Goal: Transaction & Acquisition: Purchase product/service

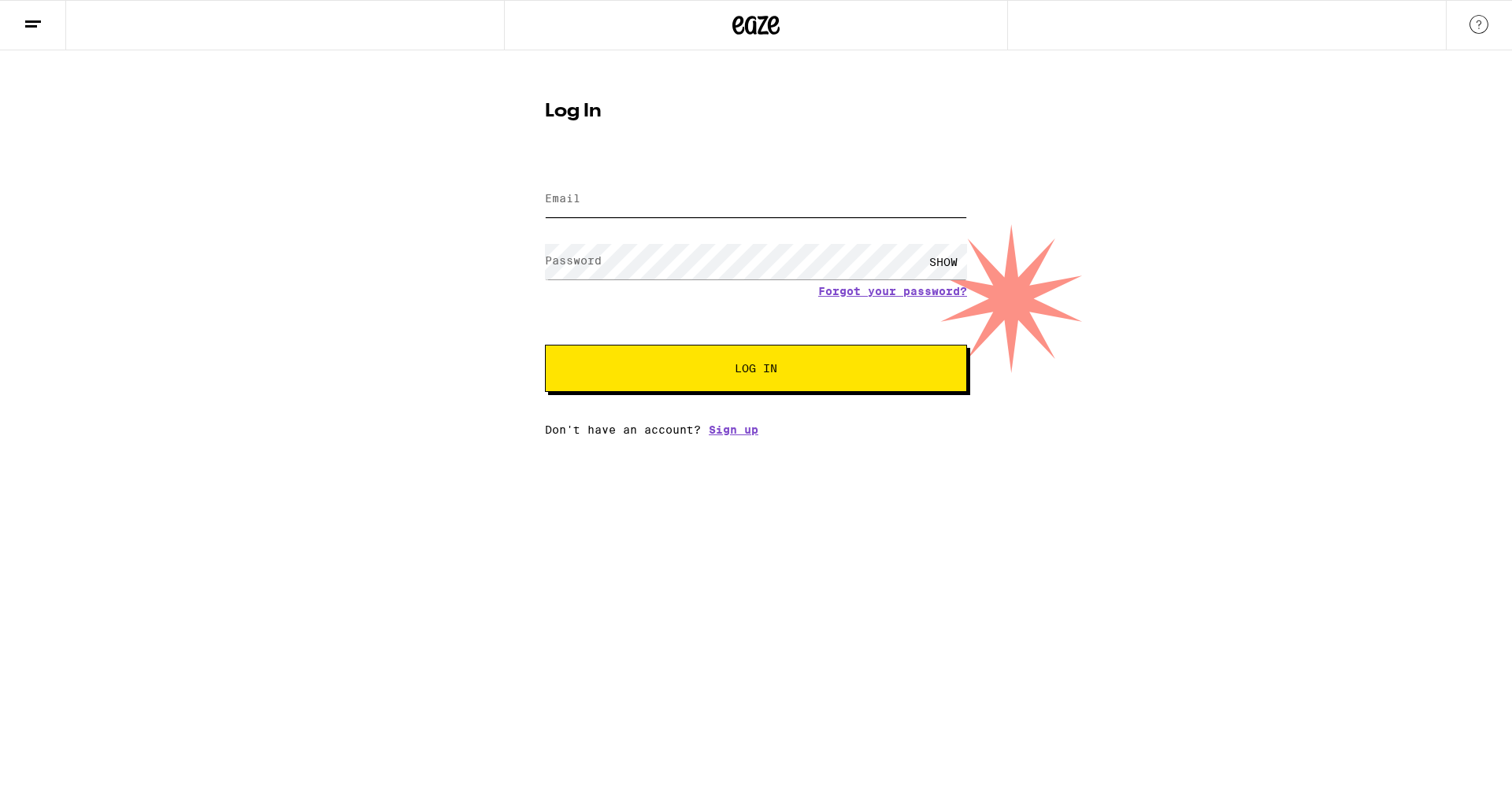
type input "[EMAIL_ADDRESS][DOMAIN_NAME]"
click at [756, 370] on button "Log In" at bounding box center [756, 368] width 422 height 48
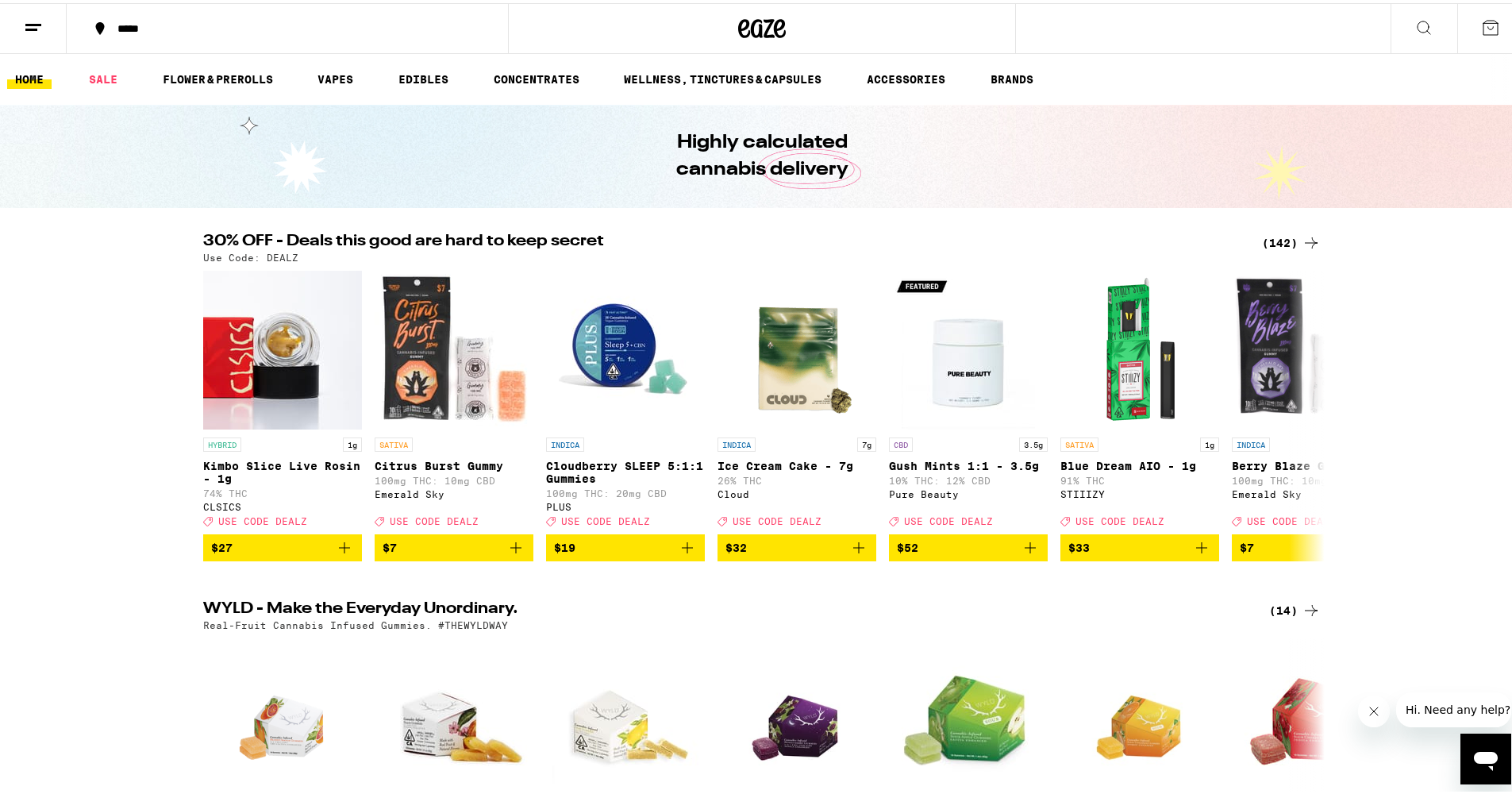
click at [122, 31] on div "*****" at bounding box center [295, 25] width 372 height 11
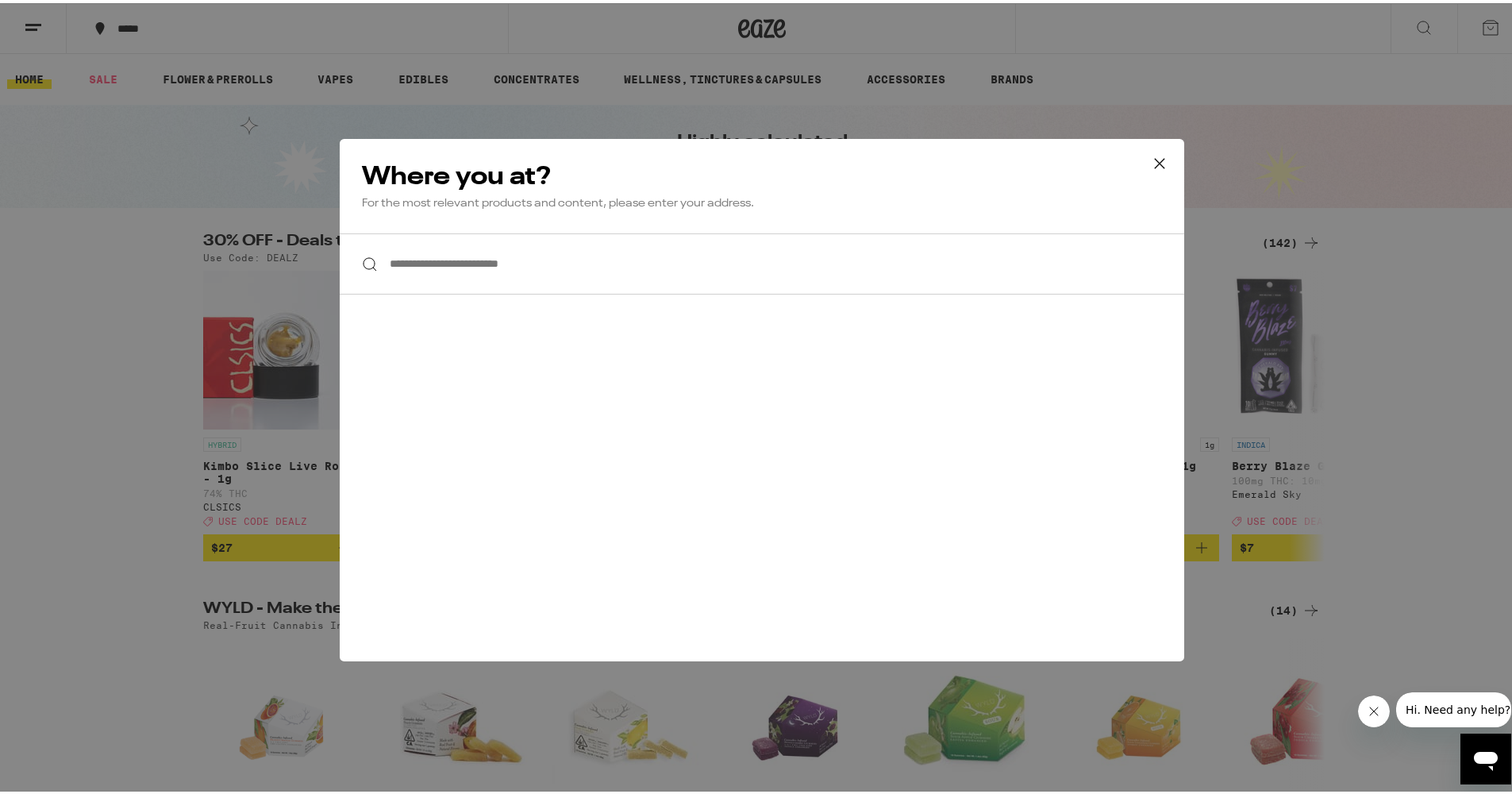
click at [447, 272] on input "**********" at bounding box center [762, 261] width 845 height 61
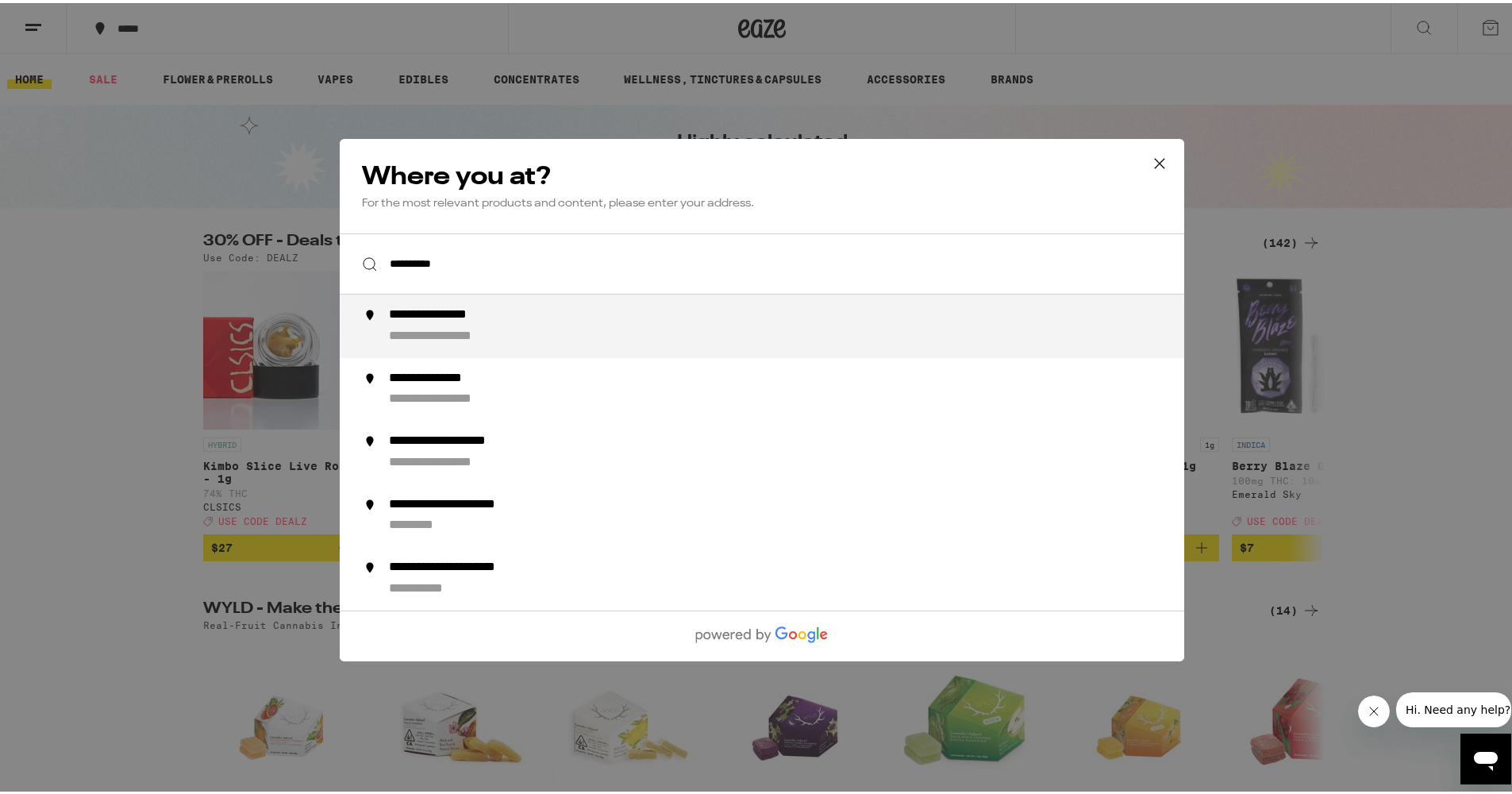
type input "**********"
click at [423, 326] on div "**********" at bounding box center [794, 323] width 809 height 38
type input "**********"
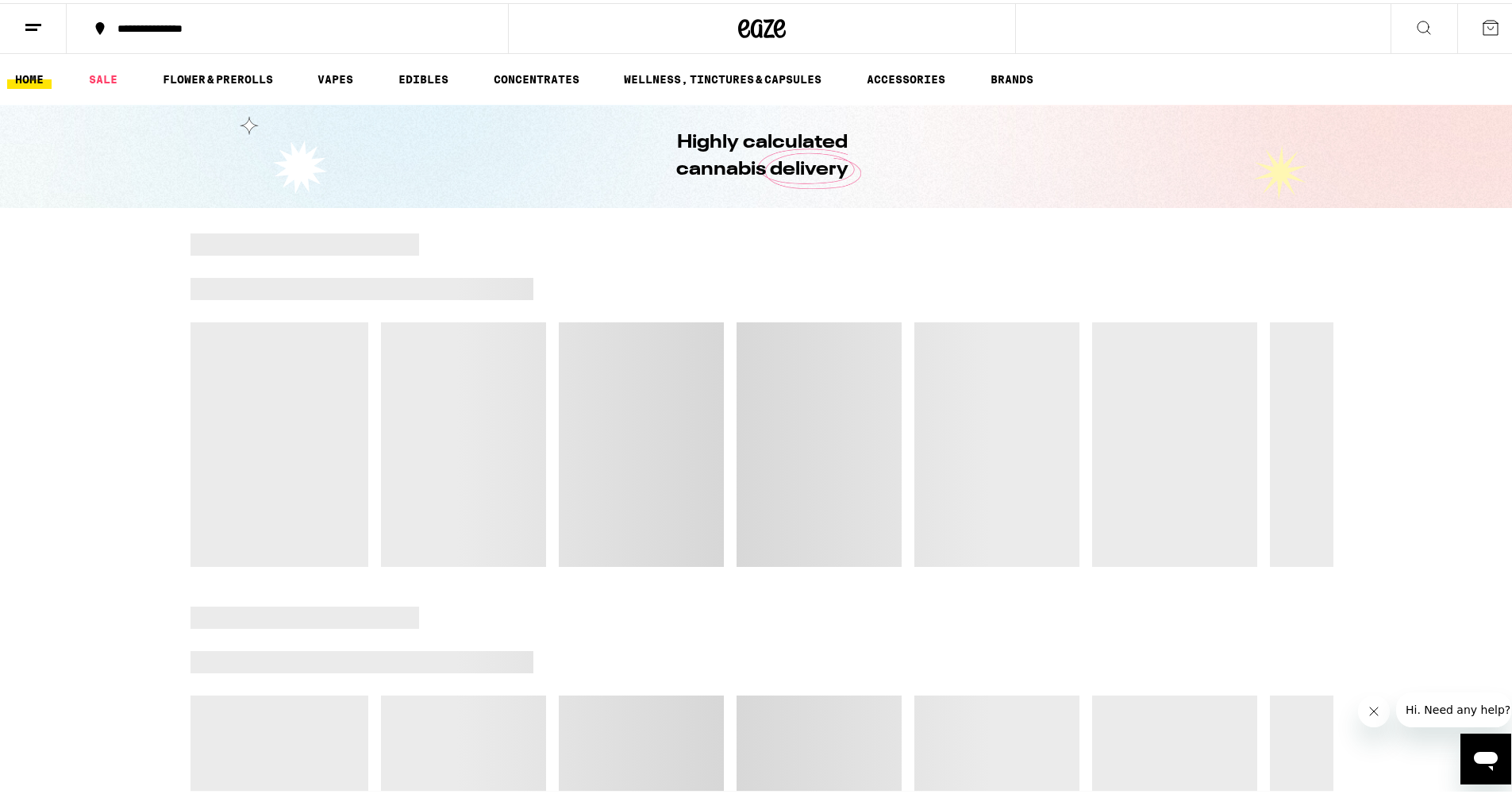
click at [1481, 26] on icon at bounding box center [1490, 24] width 19 height 19
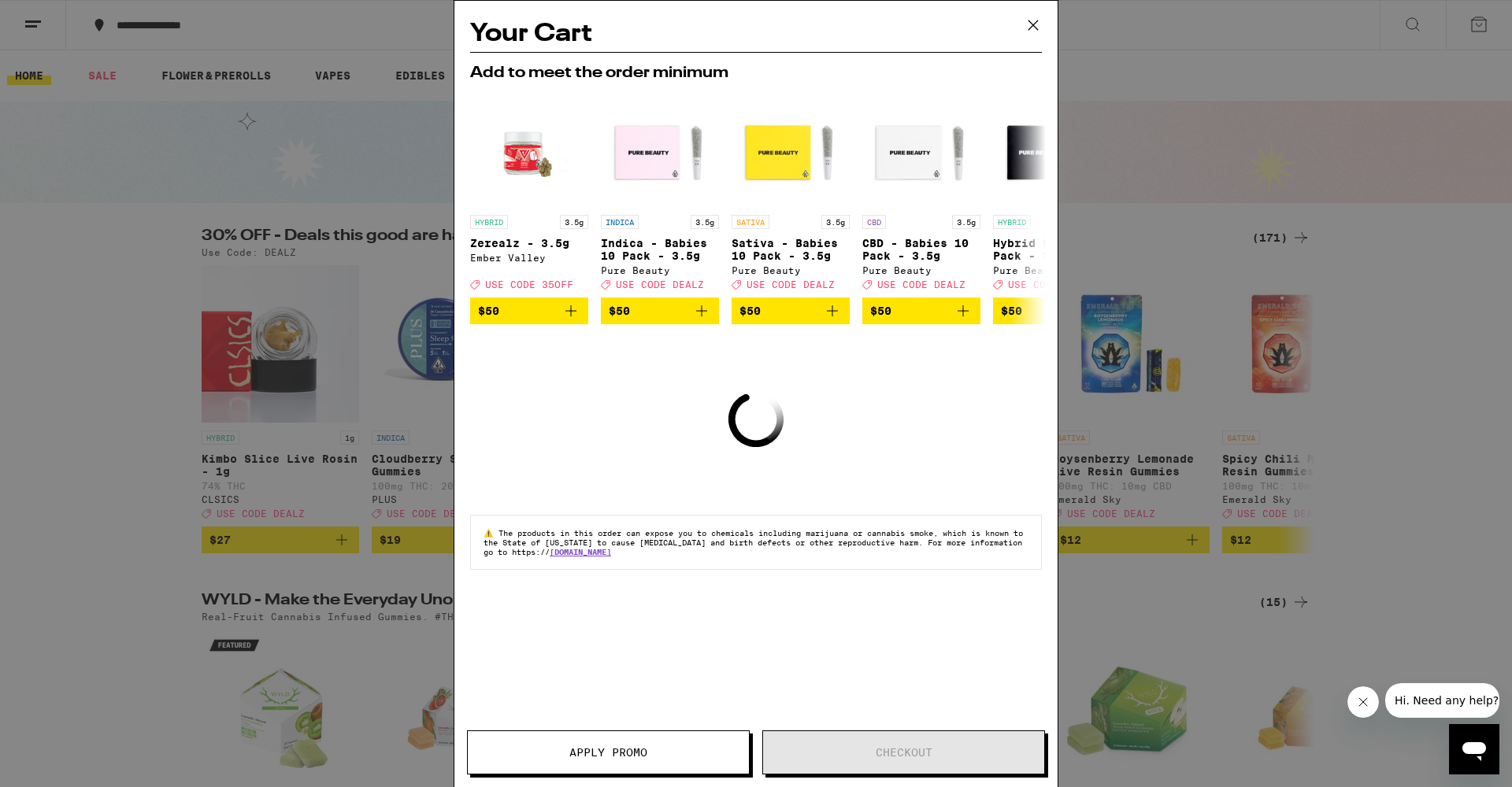
click at [1025, 25] on icon at bounding box center [1033, 25] width 24 height 24
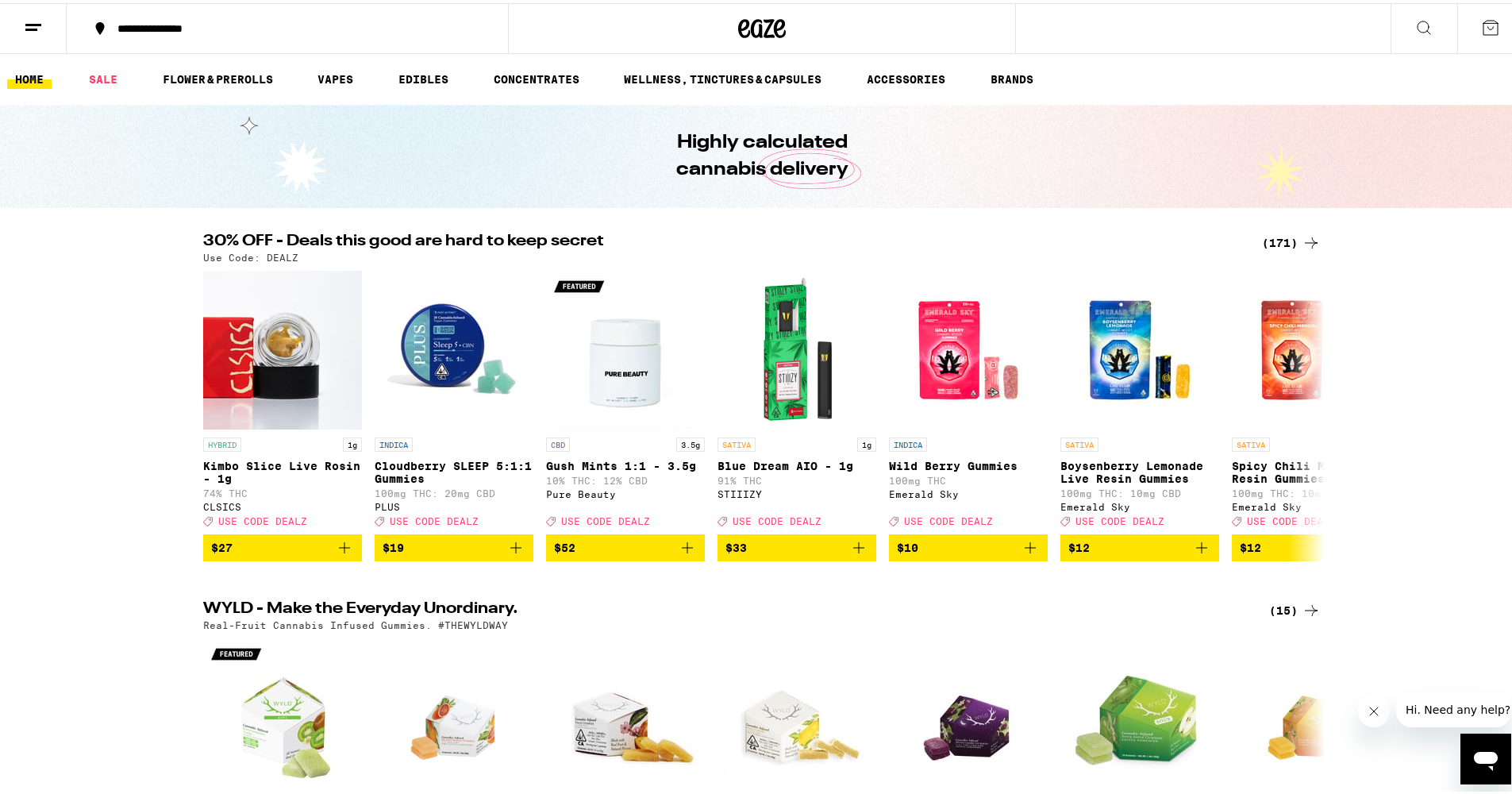
click at [33, 26] on line at bounding box center [31, 26] width 12 height 0
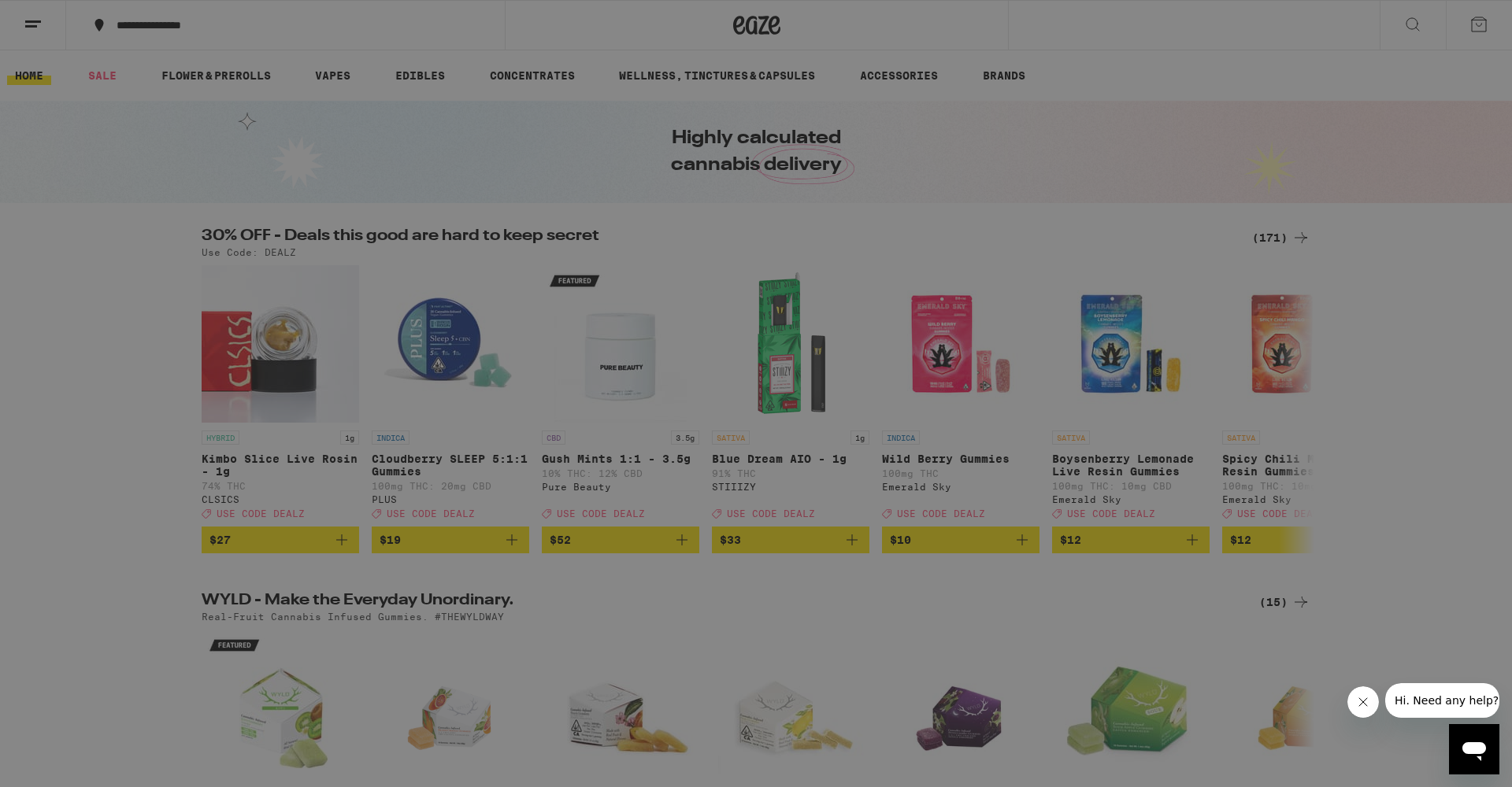
click at [134, 100] on div "Buy It Again" at bounding box center [136, 103] width 112 height 19
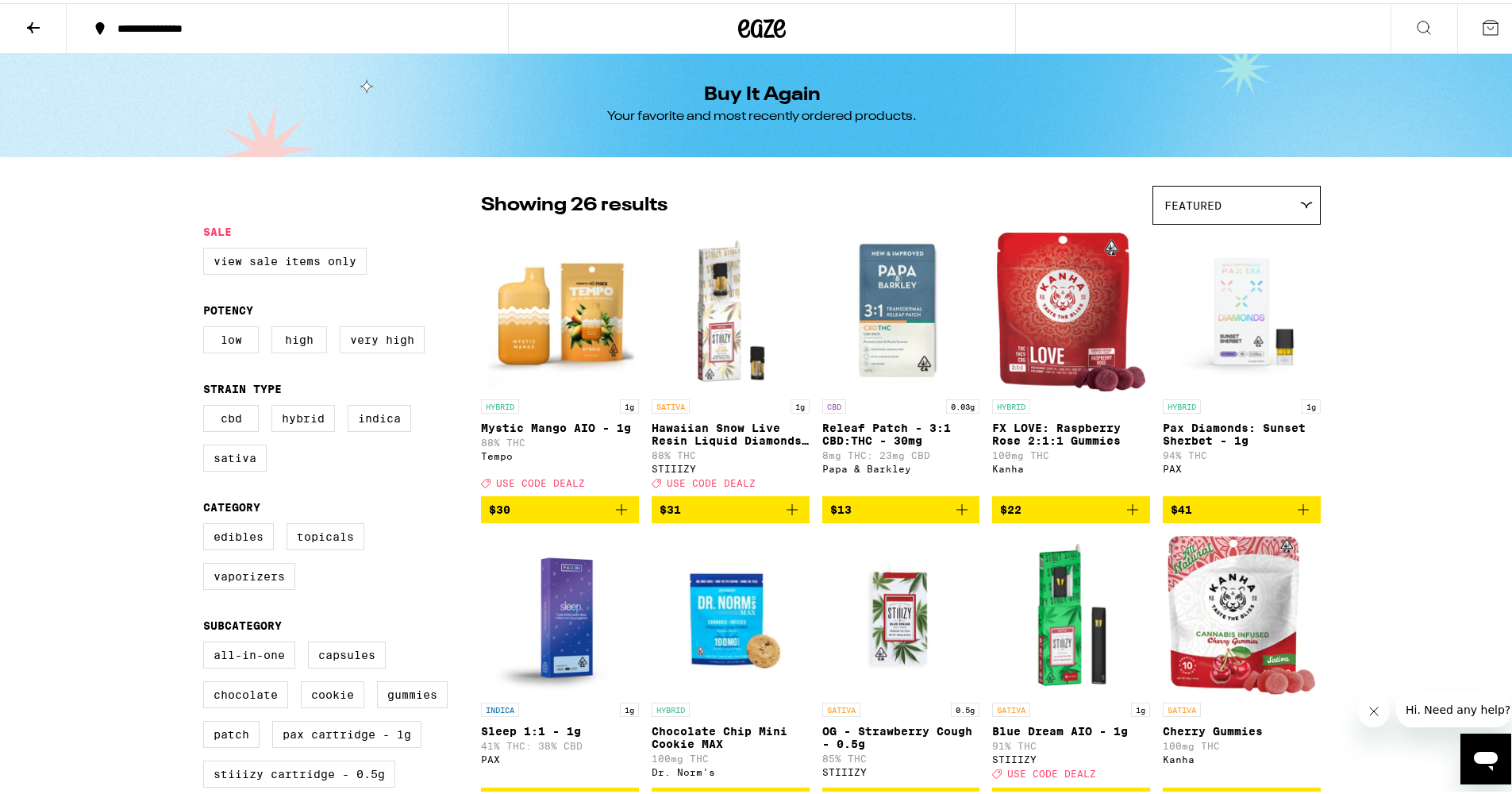
click at [616, 512] on icon "Add to bag" at bounding box center [621, 506] width 11 height 11
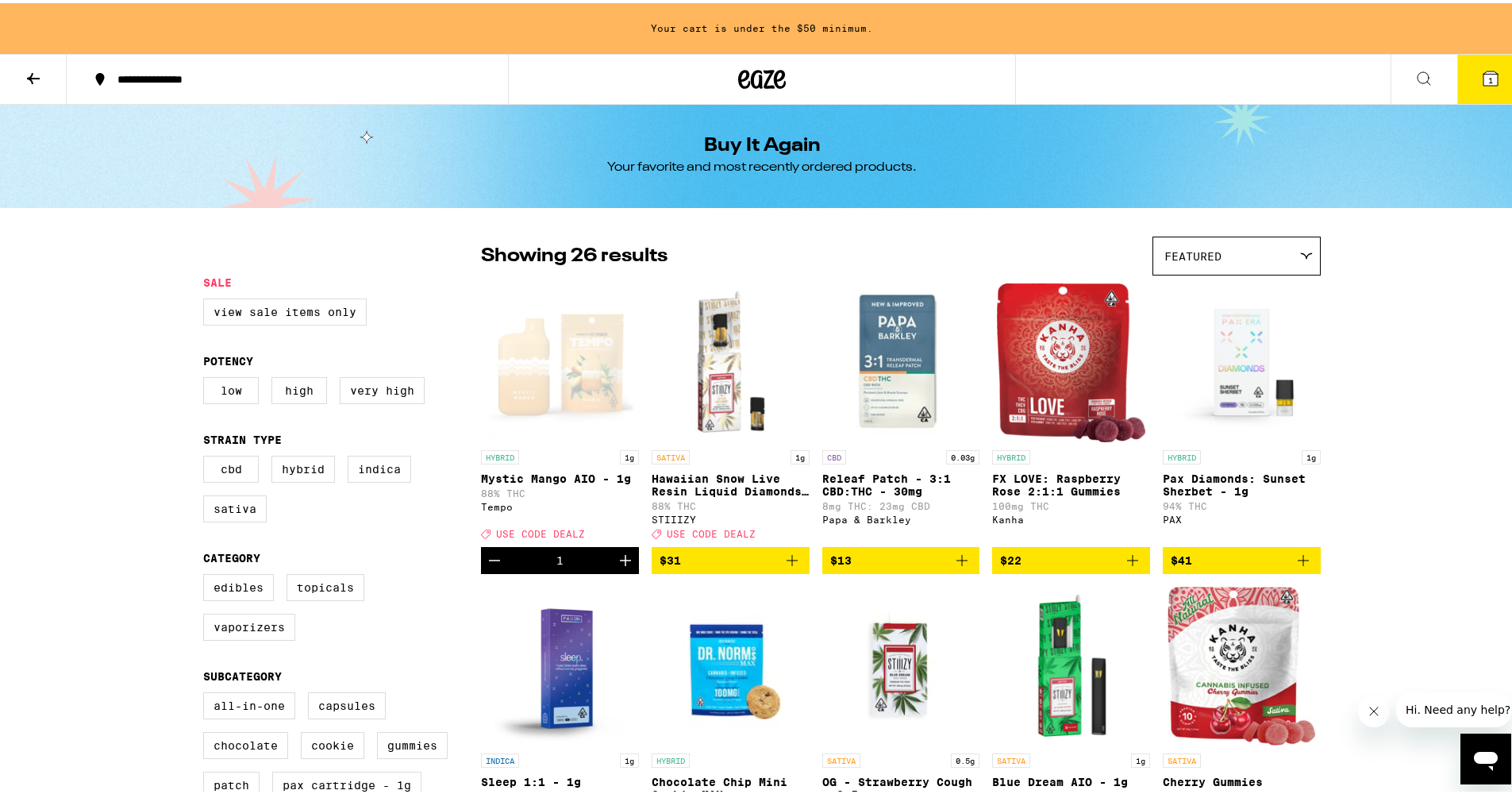
click at [564, 477] on p "Mystic Mango AIO - 1g" at bounding box center [559, 475] width 158 height 12
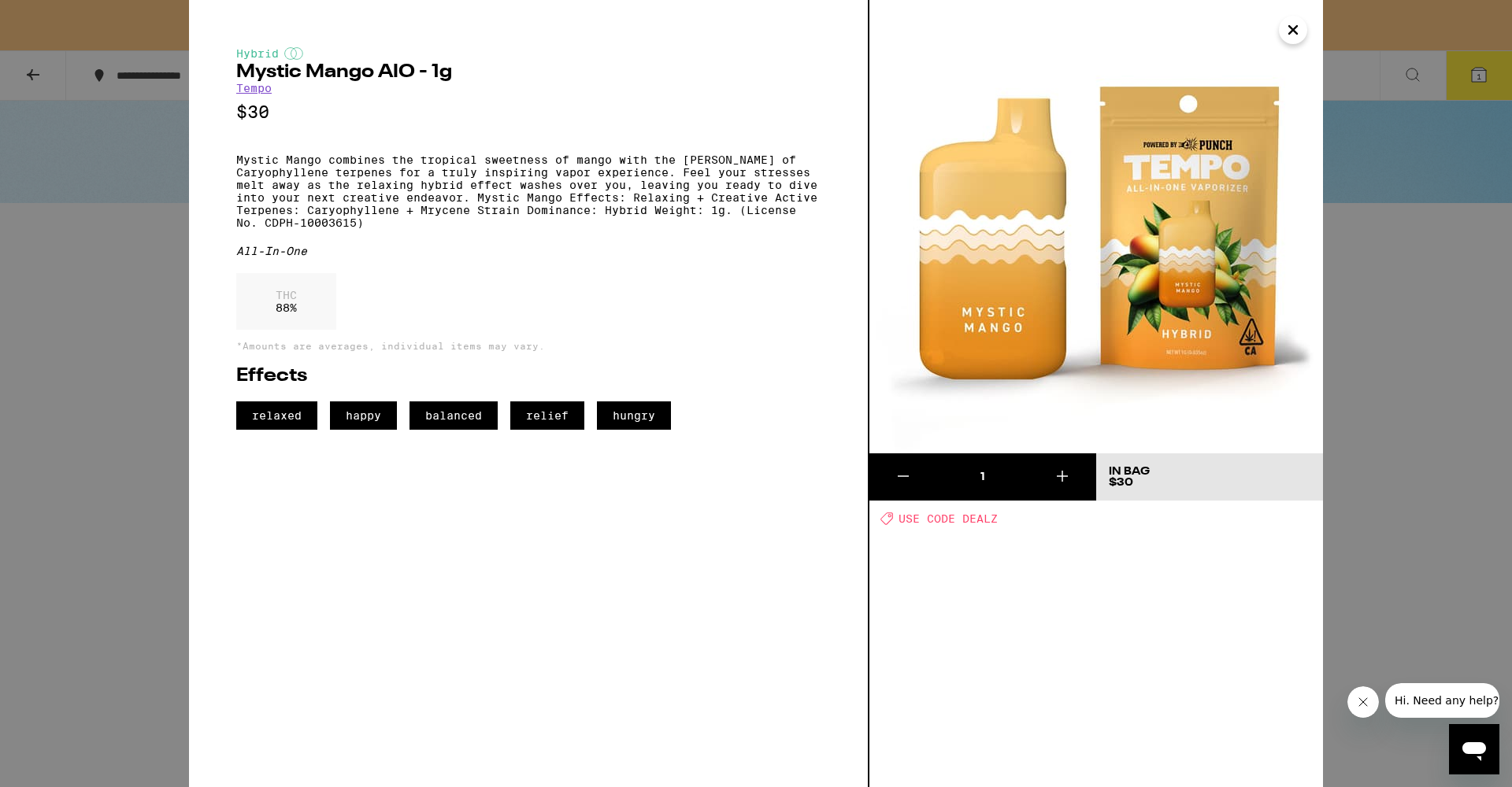
click at [263, 91] on link "Tempo" at bounding box center [254, 88] width 35 height 12
click at [1299, 39] on icon "Close" at bounding box center [1293, 30] width 19 height 24
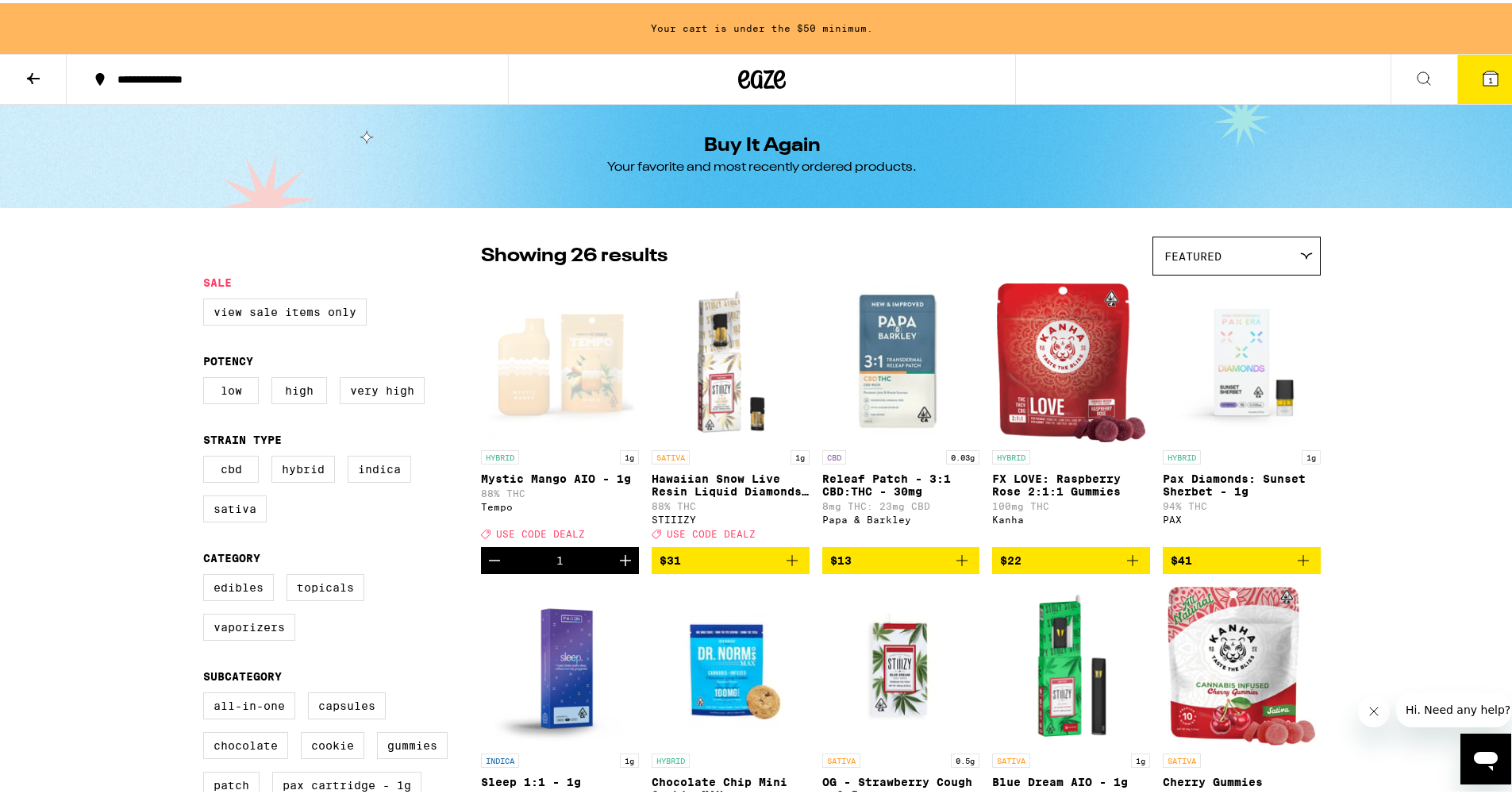
click at [1414, 72] on icon at bounding box center [1423, 75] width 19 height 19
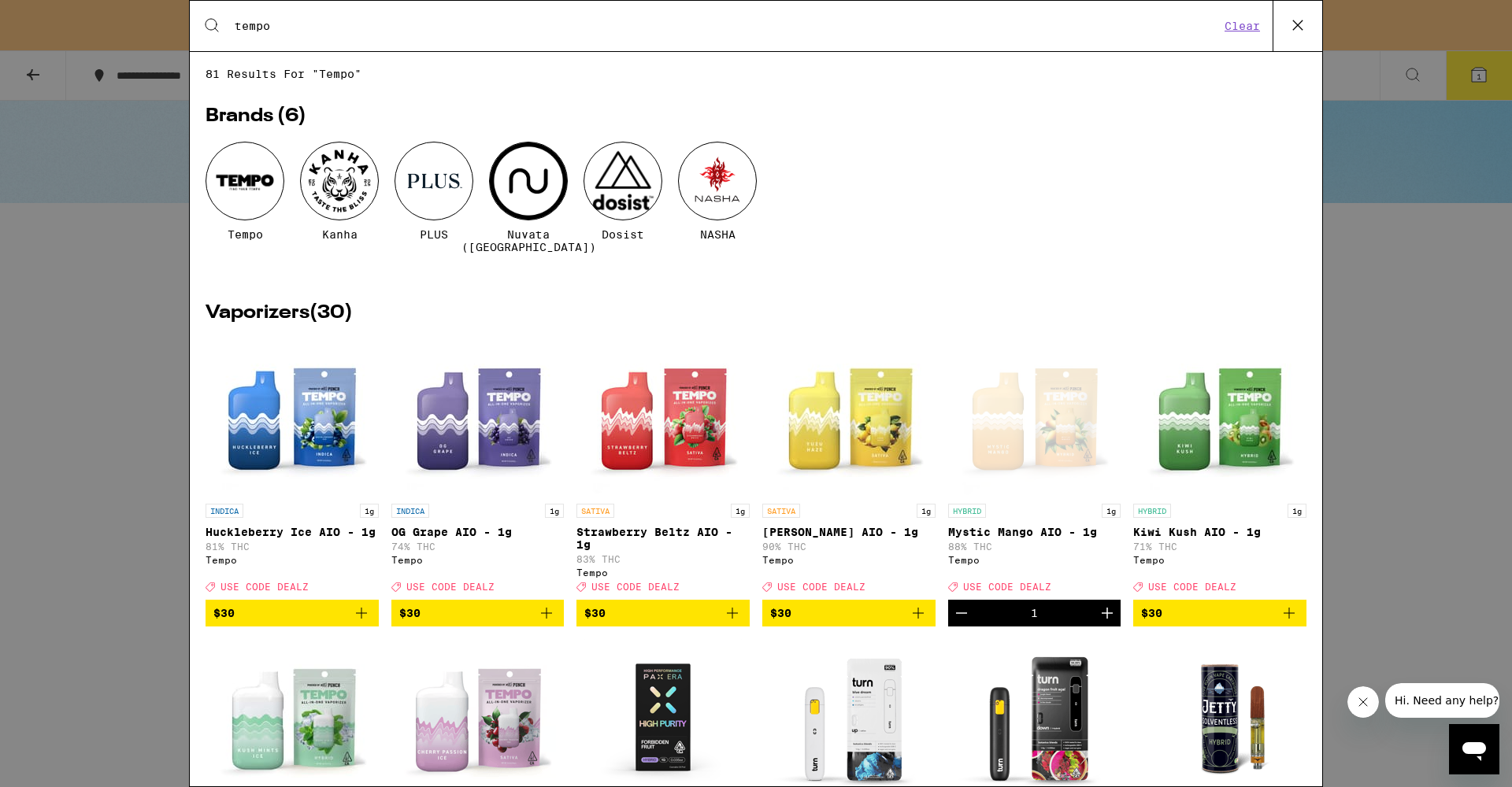
type input "tempo"
click at [365, 613] on icon "Add to bag" at bounding box center [361, 613] width 19 height 19
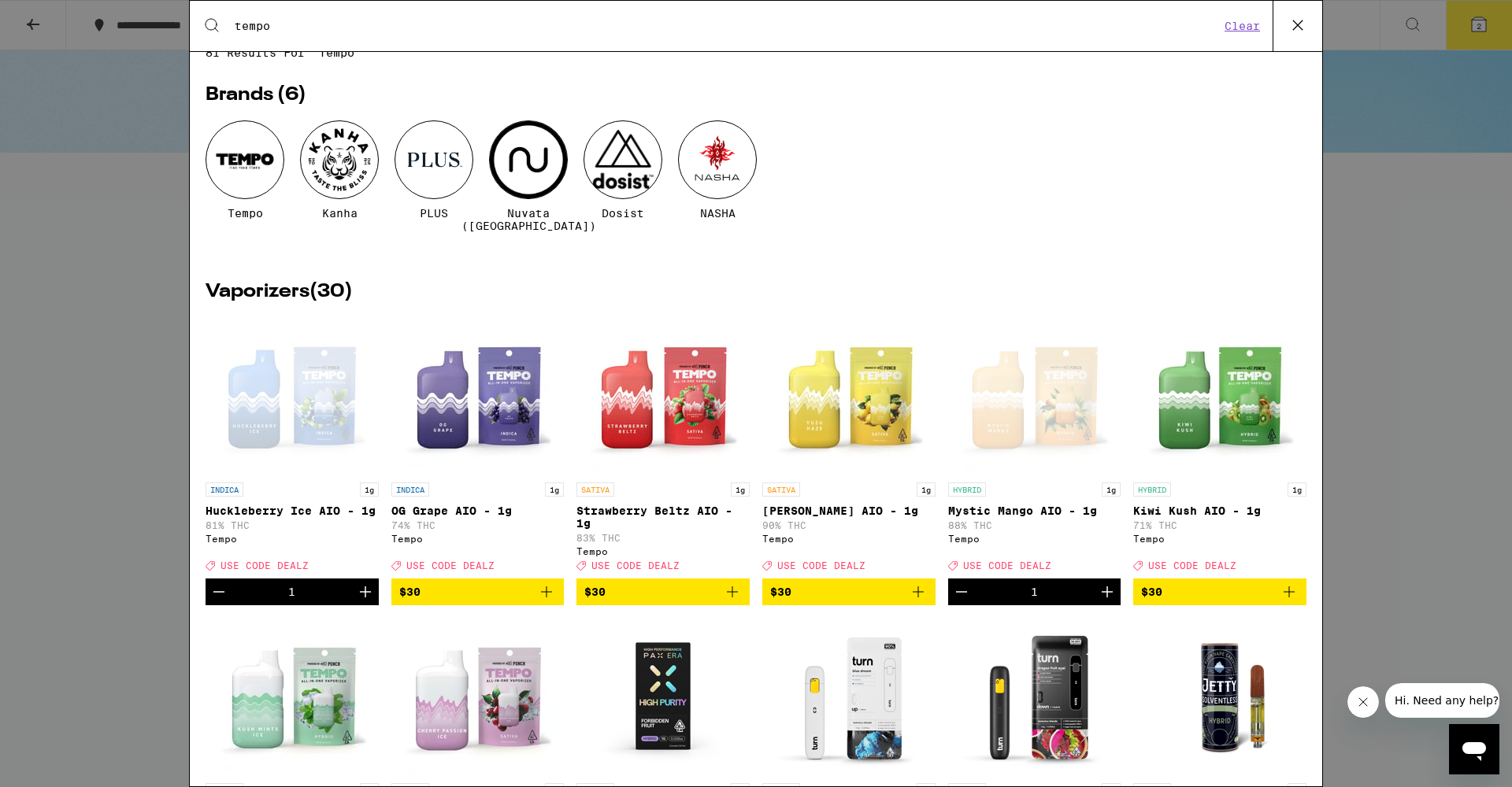
scroll to position [84, 0]
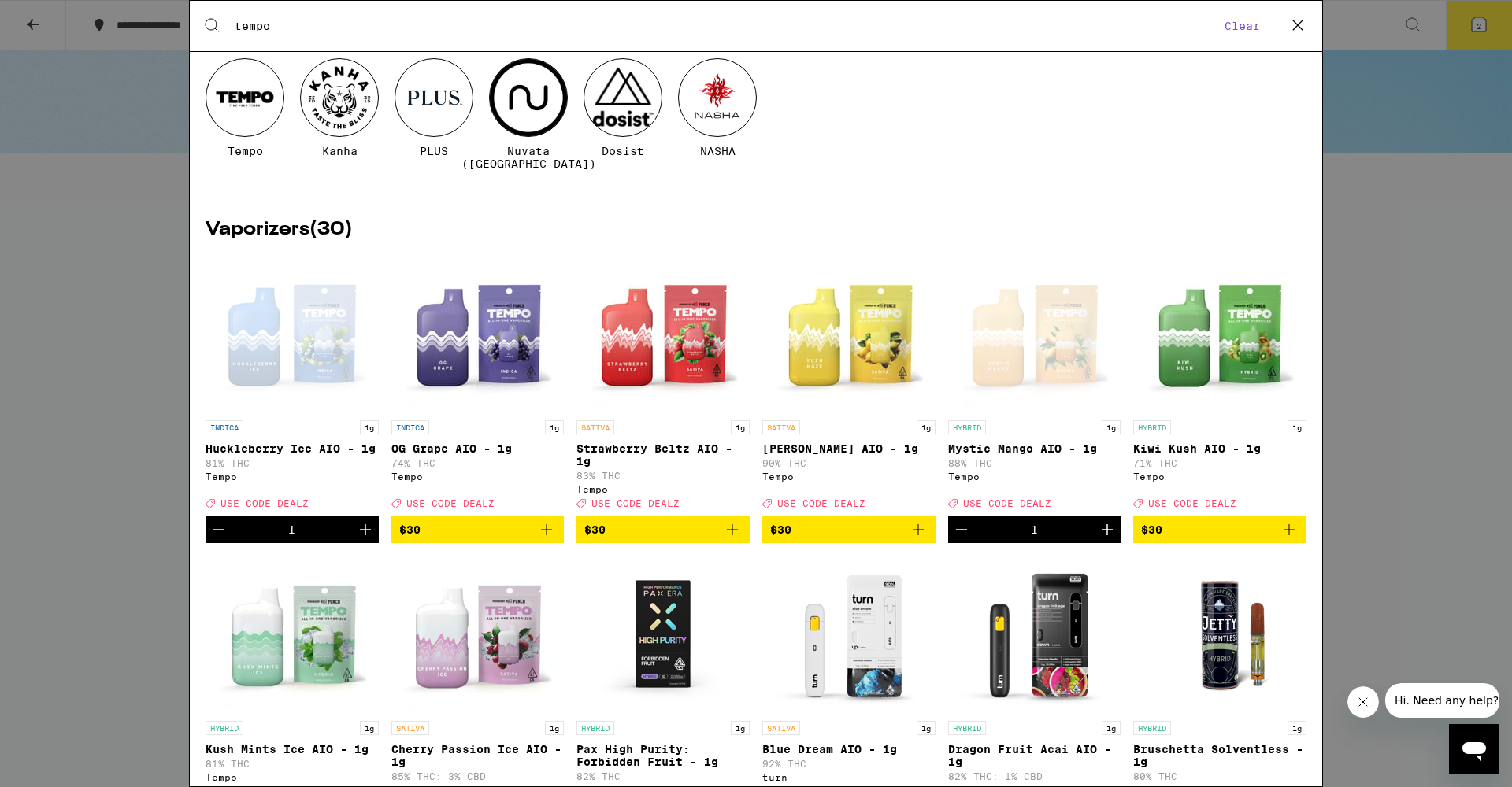
click at [1304, 27] on icon at bounding box center [1298, 25] width 24 height 24
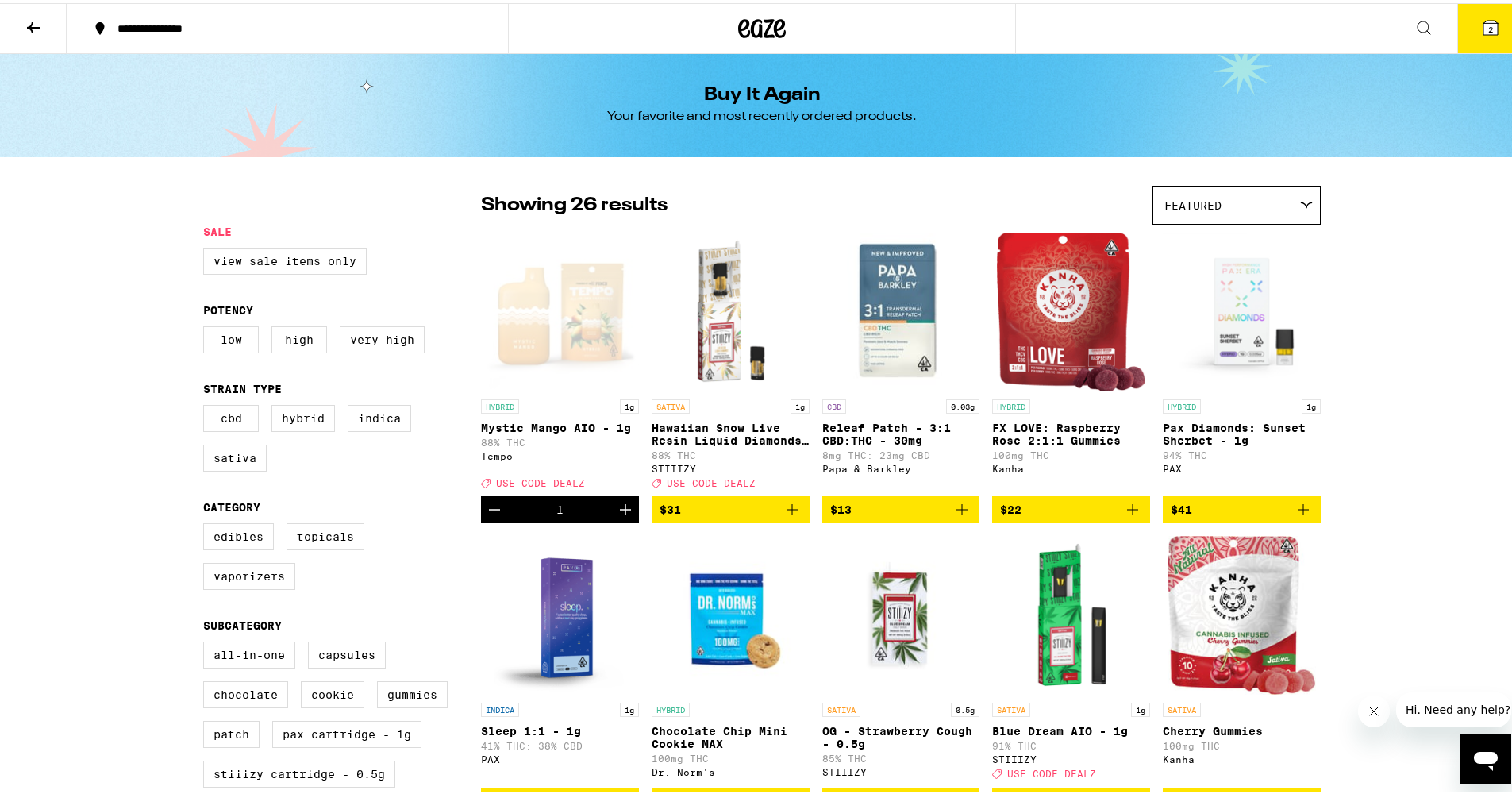
click at [1414, 25] on icon at bounding box center [1423, 24] width 19 height 19
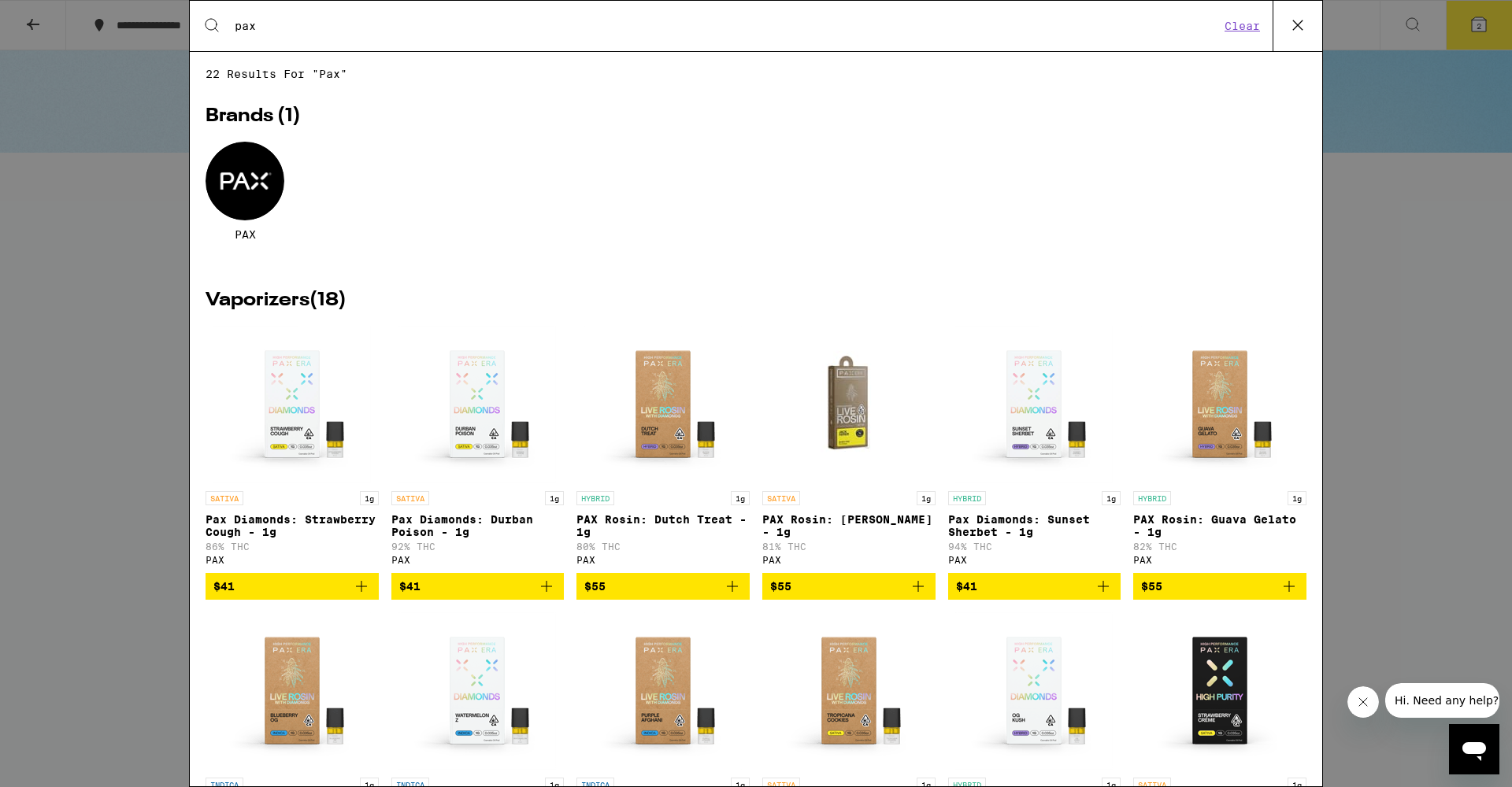
type input "pax"
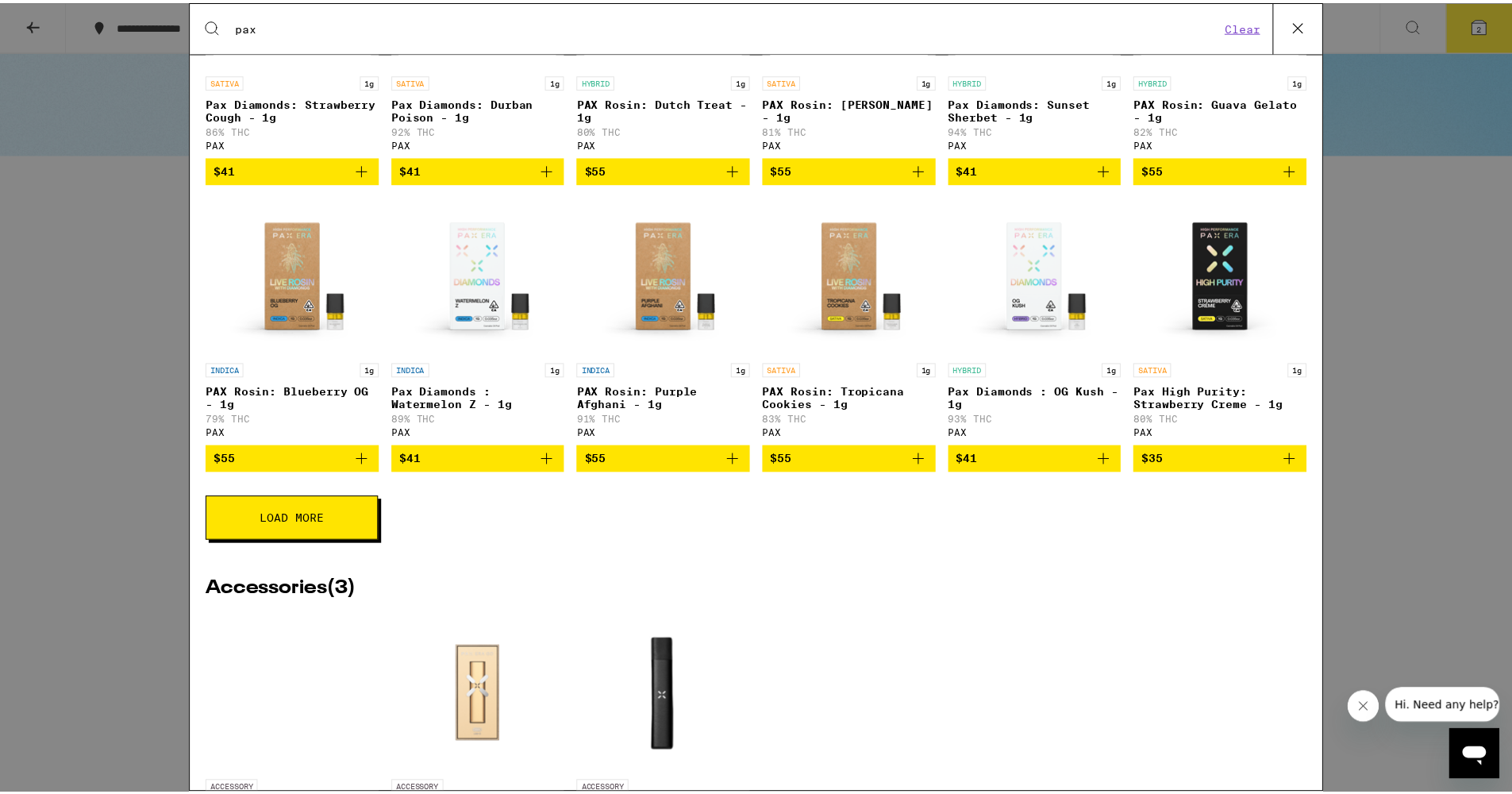
scroll to position [301, 0]
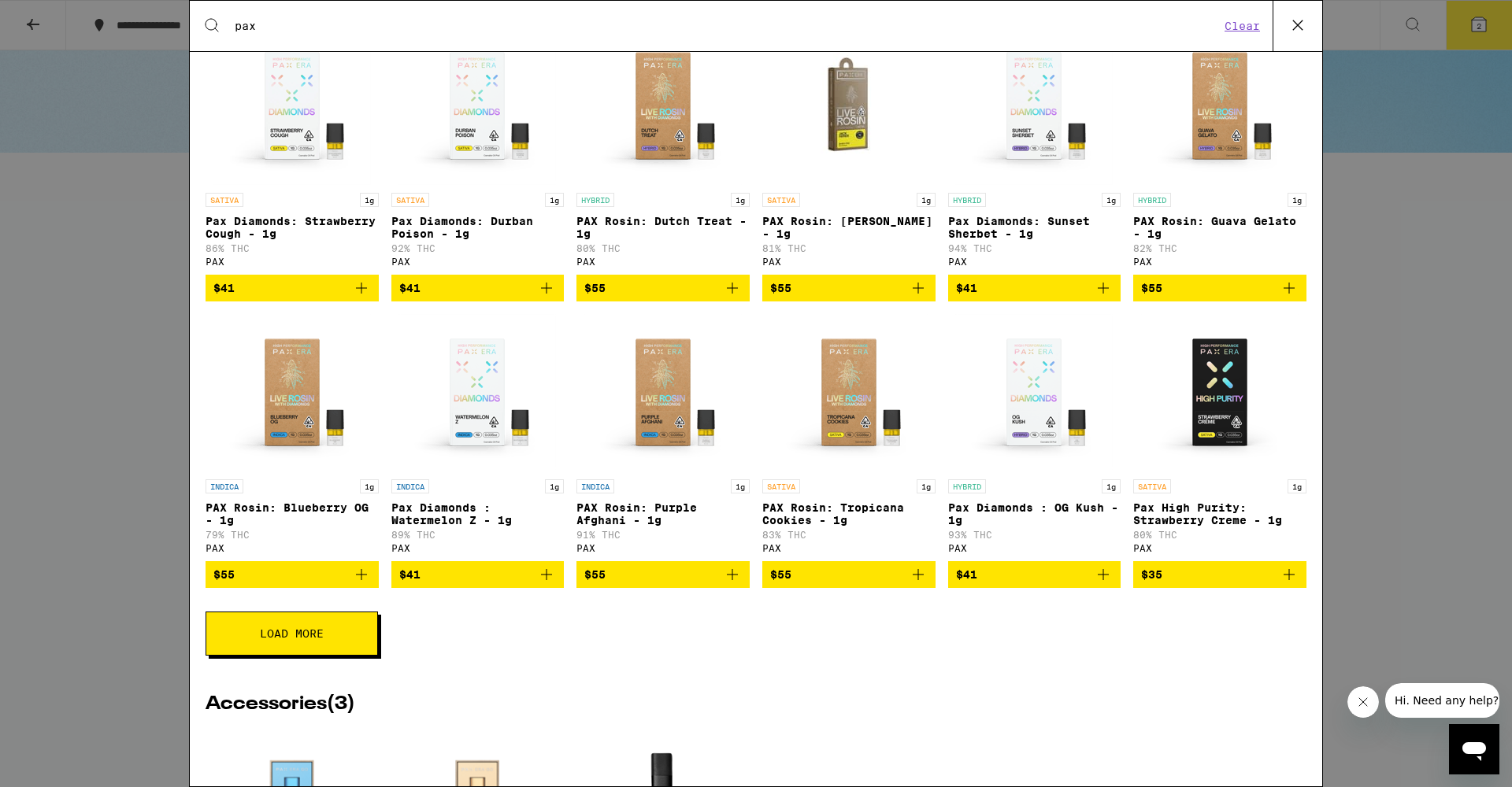
click at [321, 227] on p "Pax Diamonds: Strawberry Cough - 1g" at bounding box center [291, 227] width 173 height 25
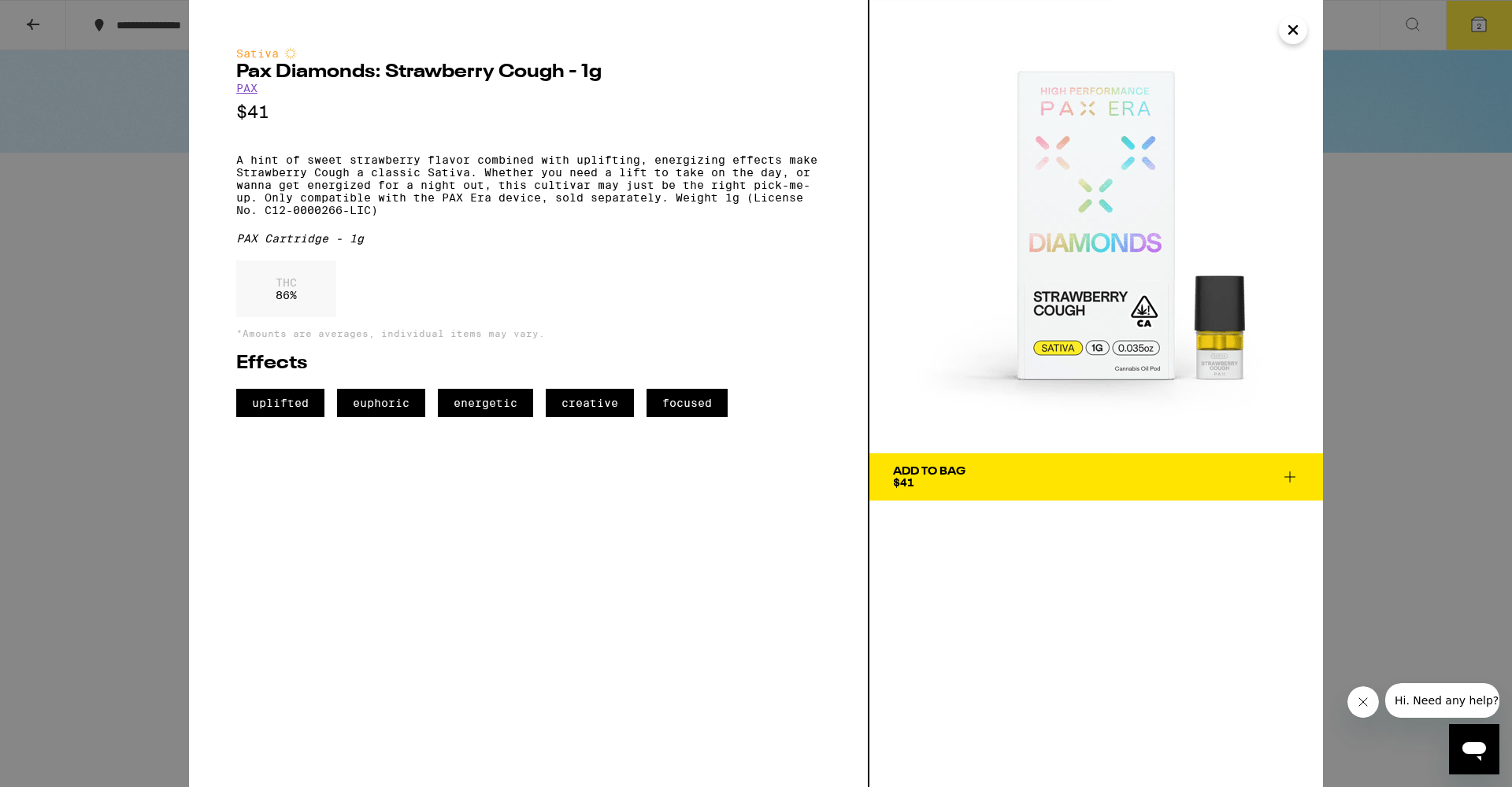
click at [971, 487] on span "Add To Bag $41" at bounding box center [1096, 477] width 406 height 22
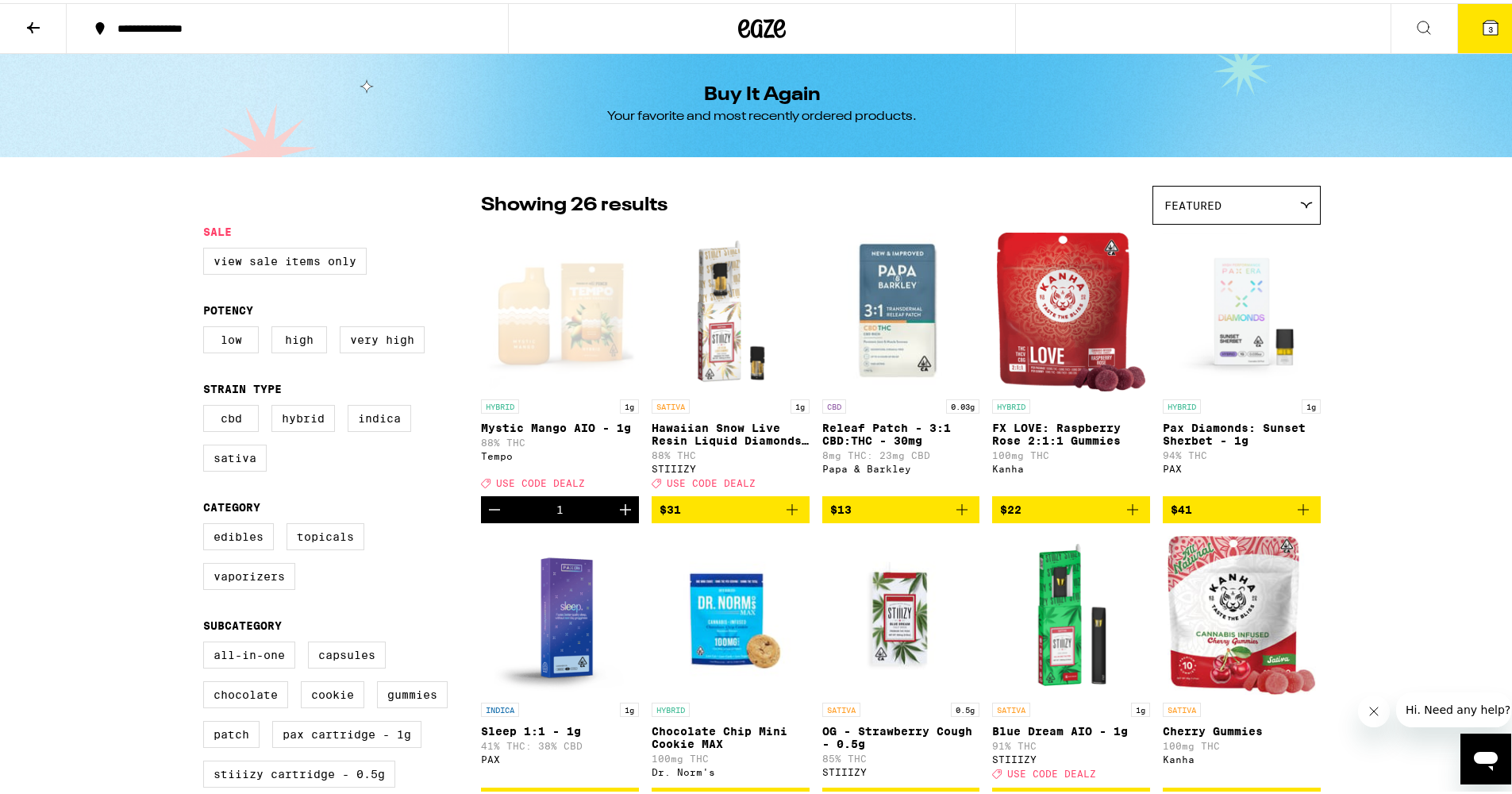
click at [1489, 31] on span "3" at bounding box center [1491, 26] width 5 height 10
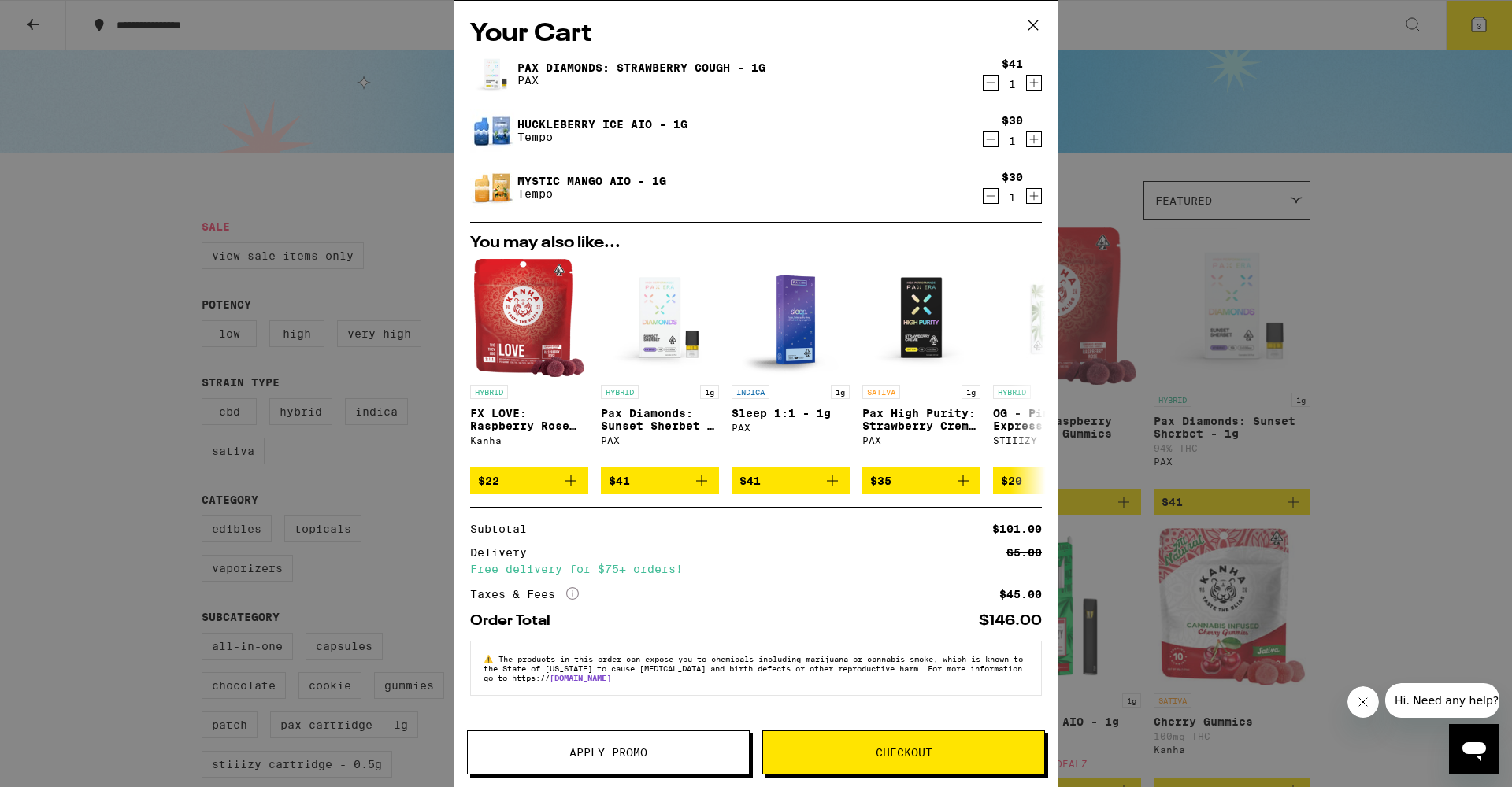
click at [1037, 29] on icon at bounding box center [1033, 25] width 24 height 24
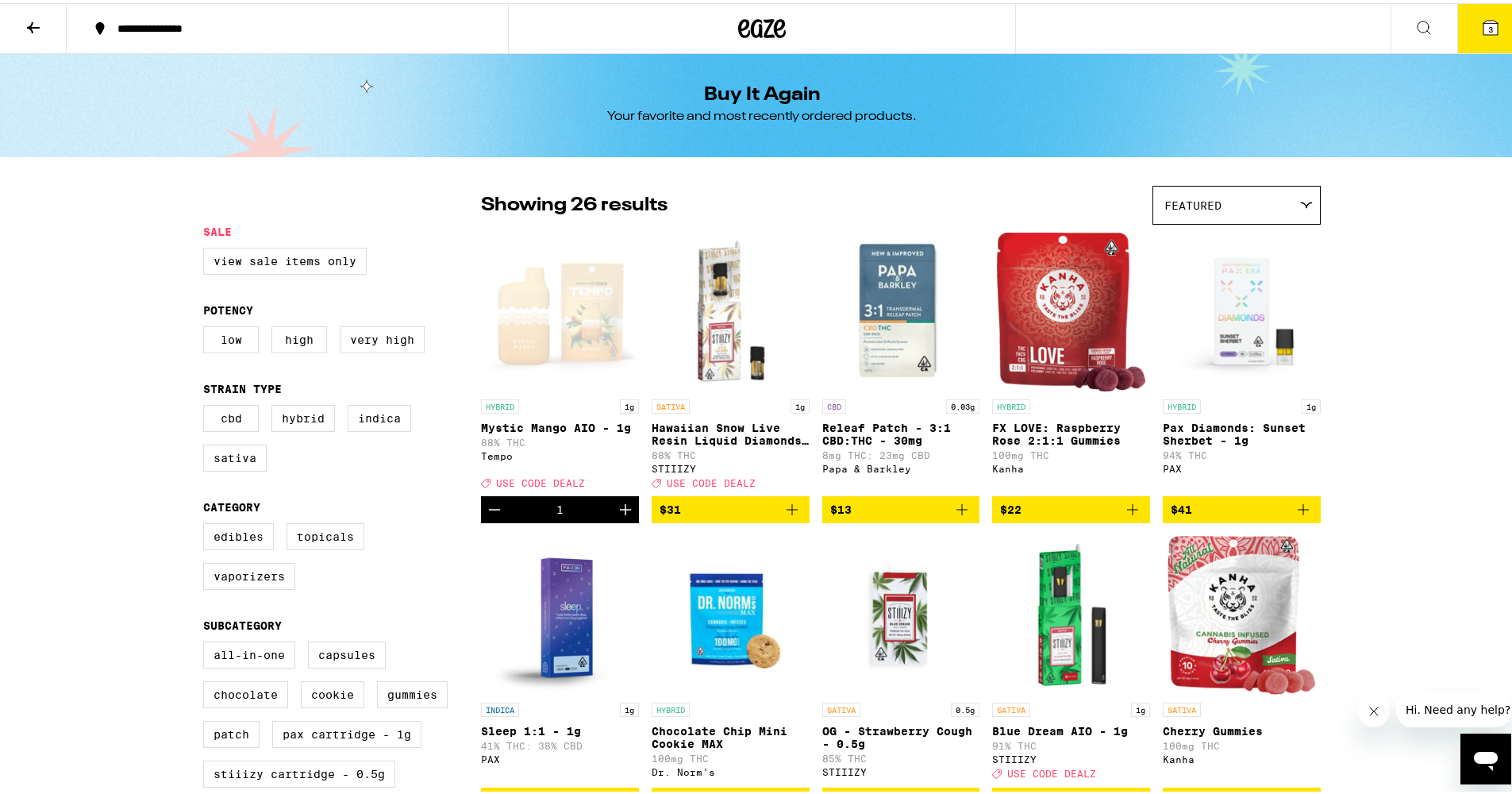
click at [1479, 34] on button "3" at bounding box center [1490, 25] width 67 height 49
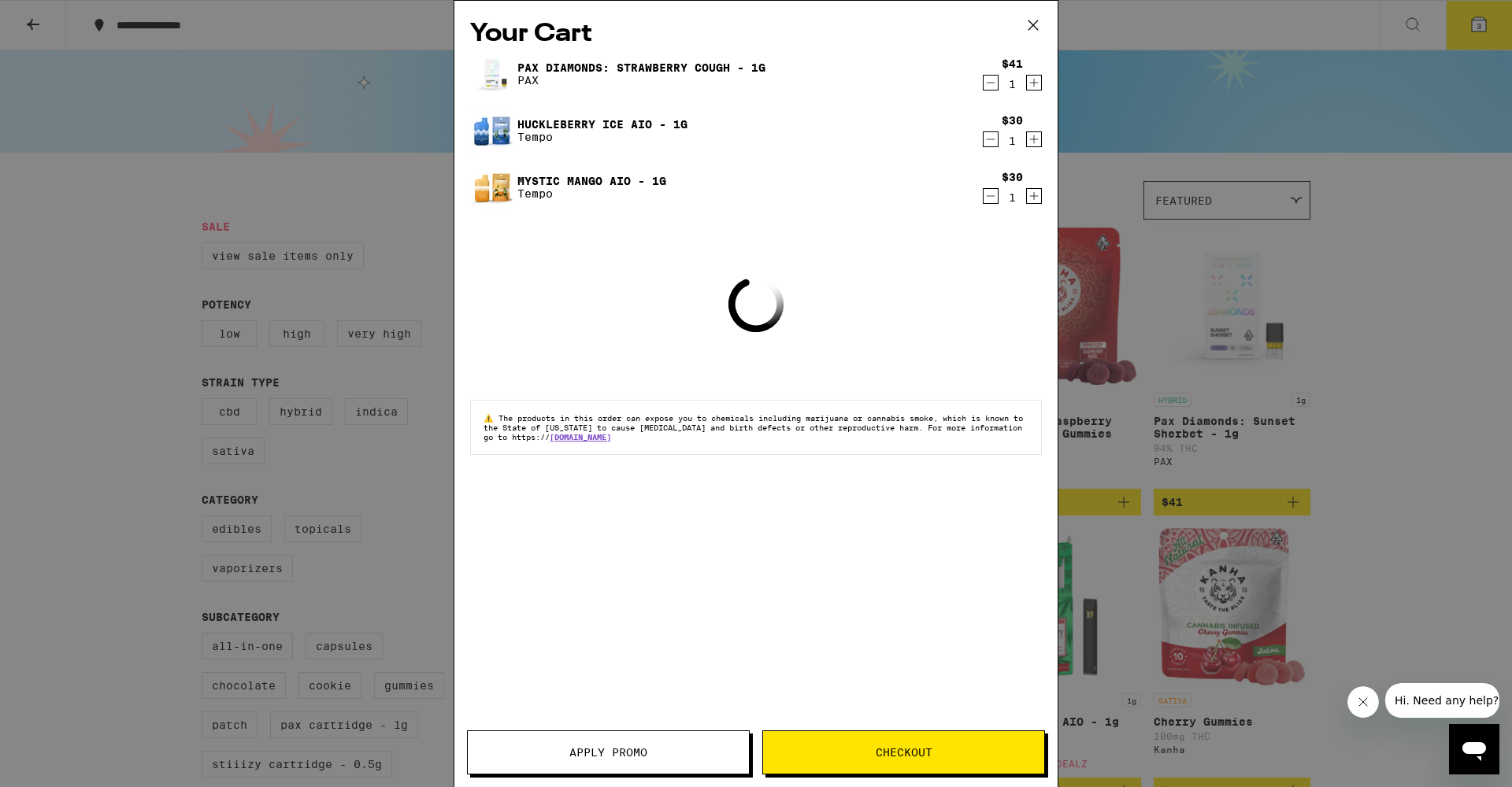
click at [600, 762] on button "Apply Promo" at bounding box center [608, 753] width 282 height 44
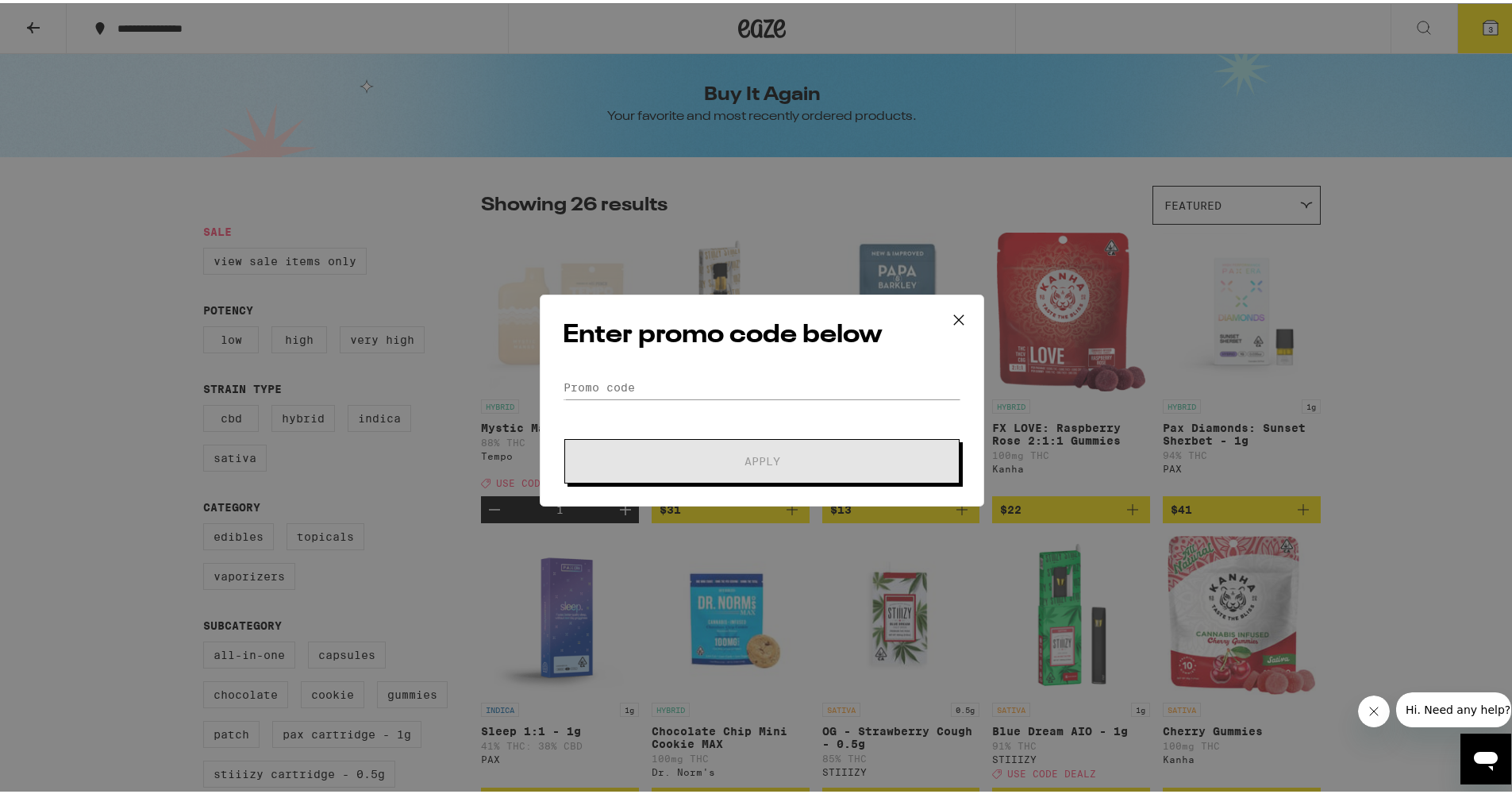
click at [594, 400] on form "Promo Code Apply" at bounding box center [762, 426] width 399 height 108
click at [593, 389] on input "Promo Code" at bounding box center [762, 384] width 399 height 24
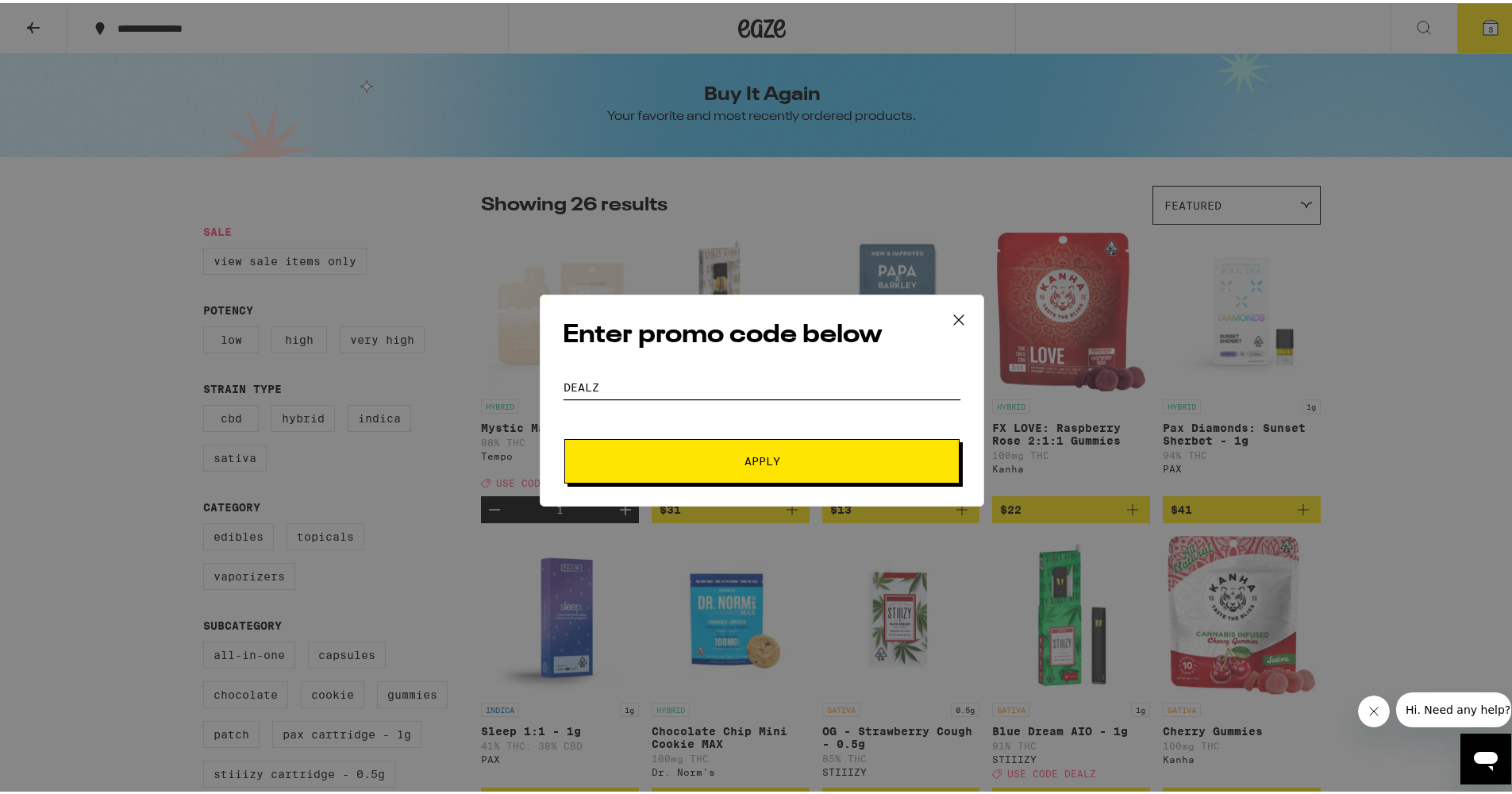
type input "dealz"
click at [759, 467] on button "Apply" at bounding box center [762, 459] width 396 height 45
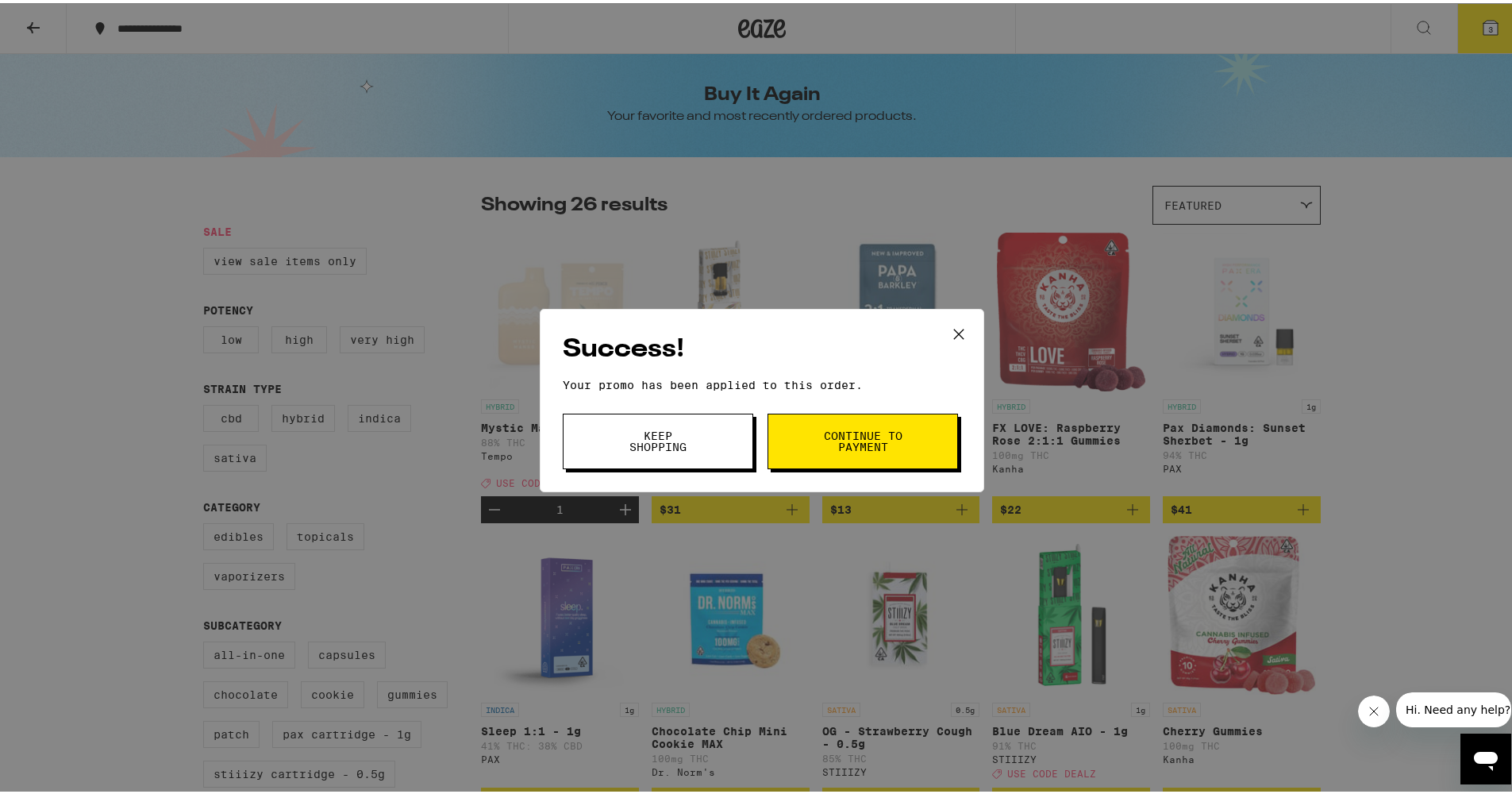
click at [835, 438] on span "Continue to payment" at bounding box center [863, 438] width 81 height 22
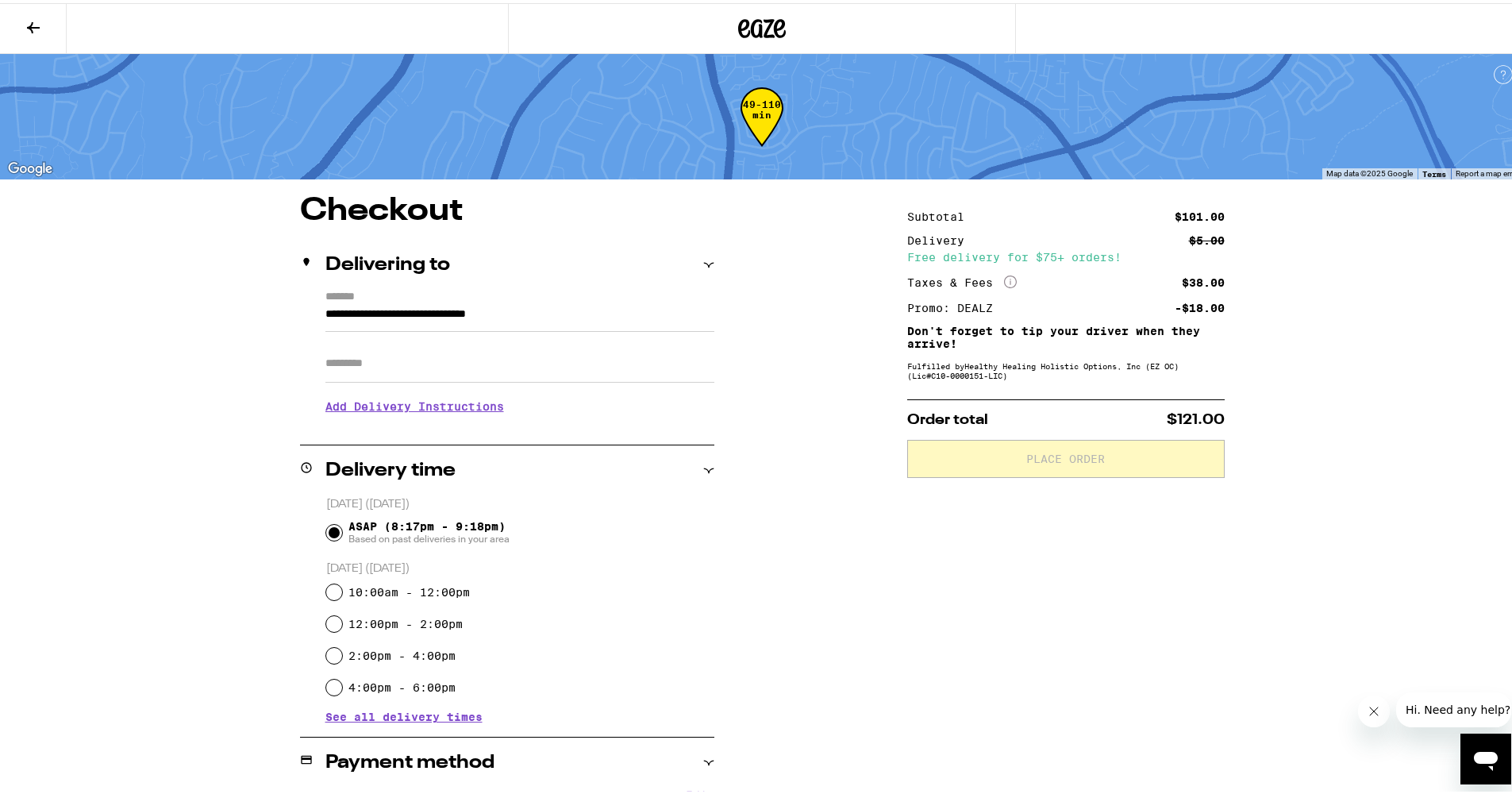
click at [38, 26] on icon at bounding box center [33, 24] width 19 height 19
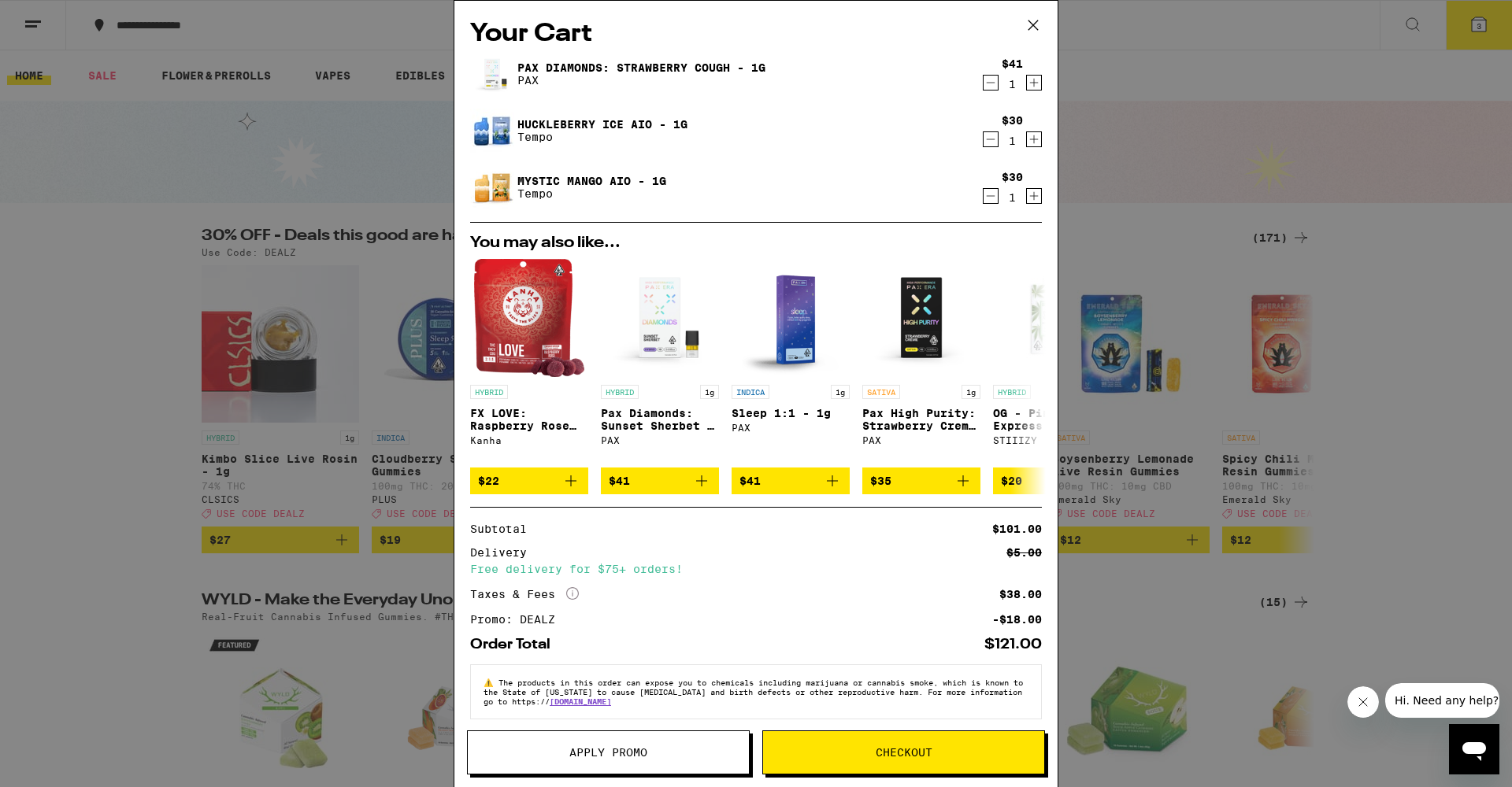
drag, startPoint x: 1034, startPoint y: 23, endPoint x: 999, endPoint y: 32, distance: 36.1
click at [1034, 23] on icon at bounding box center [1033, 25] width 24 height 24
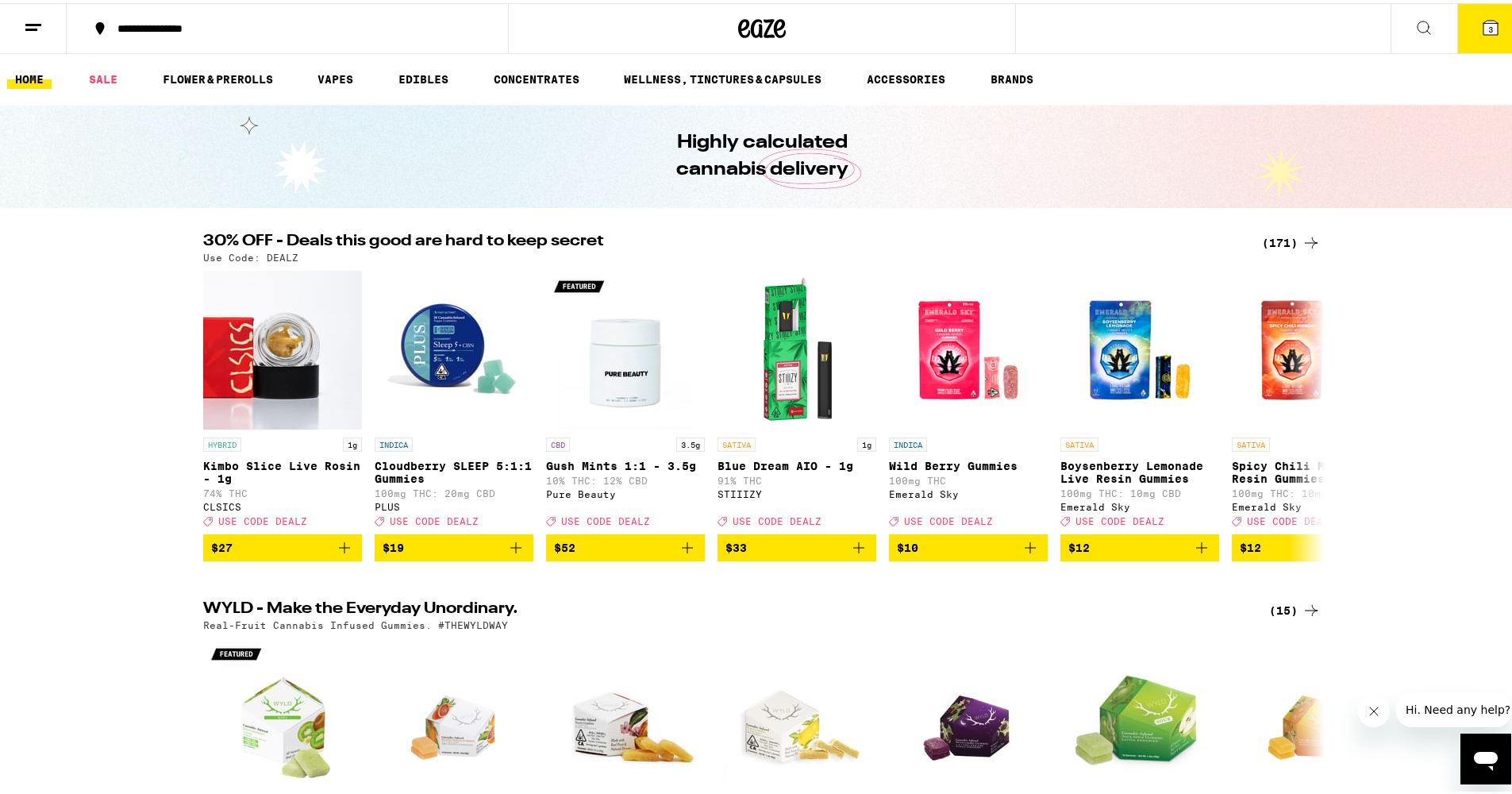
click at [16, 81] on link "HOME" at bounding box center [30, 76] width 45 height 19
click at [1294, 235] on div "(171)" at bounding box center [1291, 239] width 59 height 19
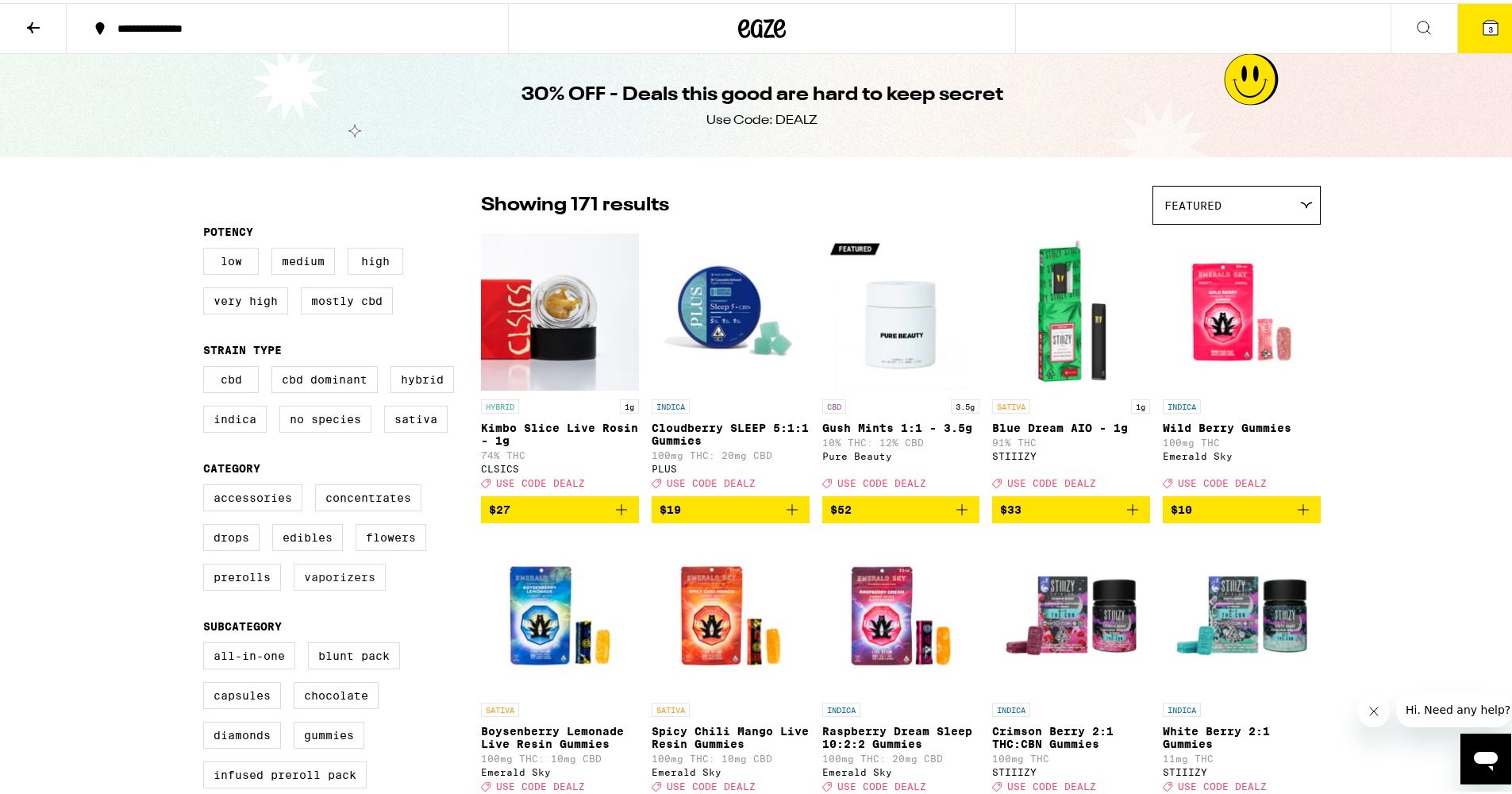
click at [353, 588] on label "Vaporizers" at bounding box center [339, 574] width 92 height 27
click at [207, 484] on input "Vaporizers" at bounding box center [206, 484] width 1 height 1
checkbox input "true"
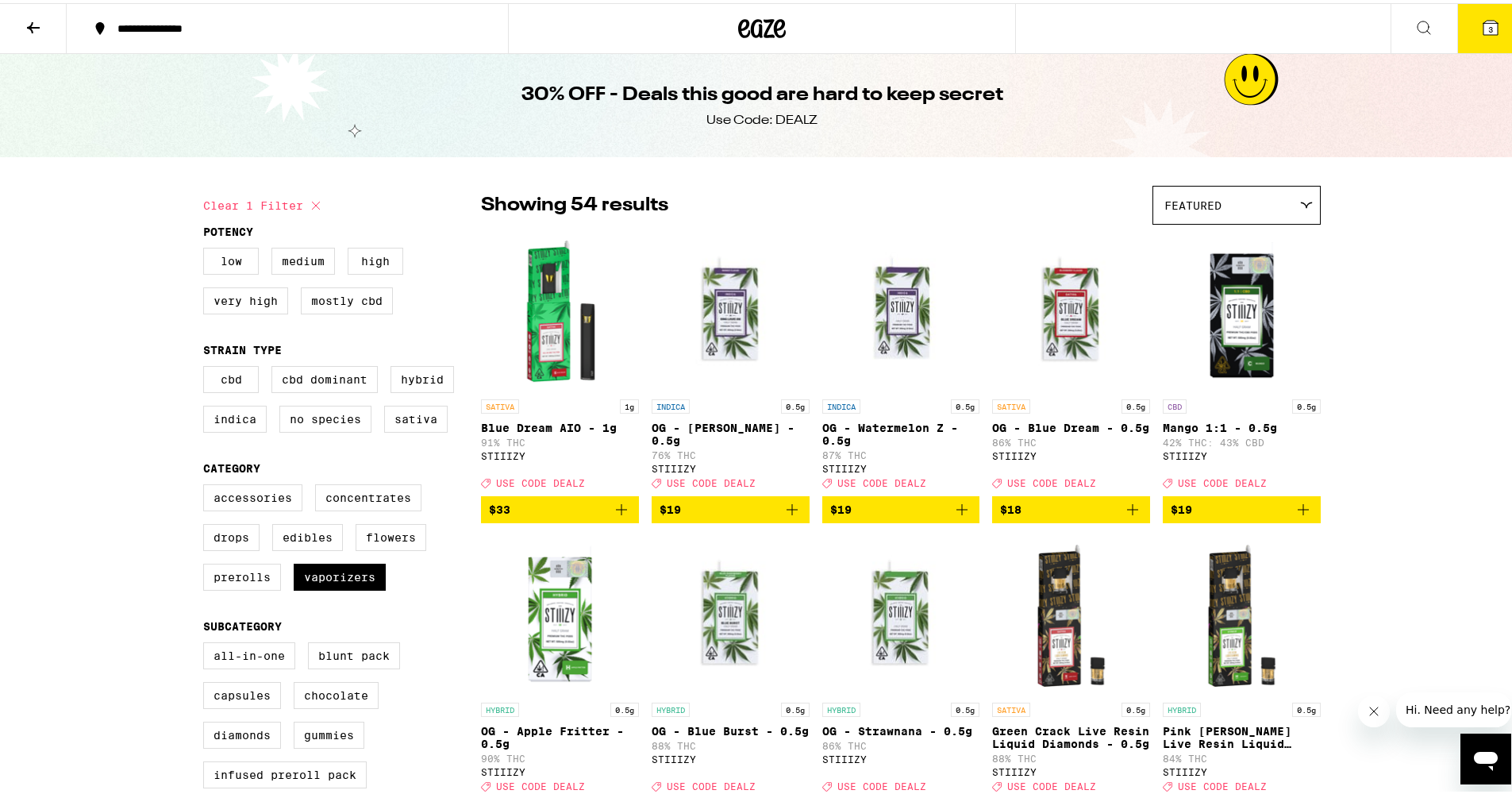
click at [1127, 512] on icon "Add to bag" at bounding box center [1132, 506] width 11 height 11
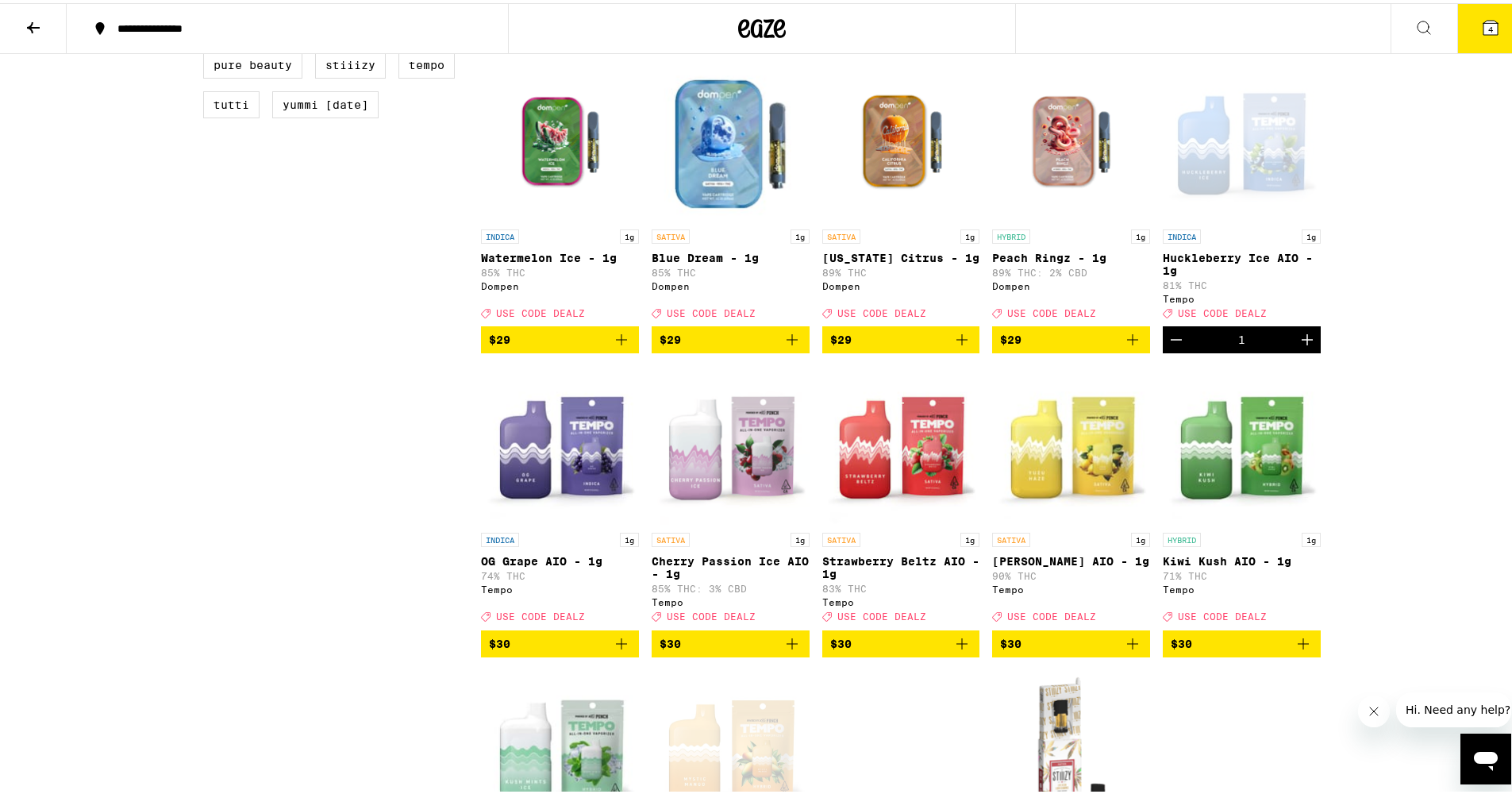
scroll to position [1516, 0]
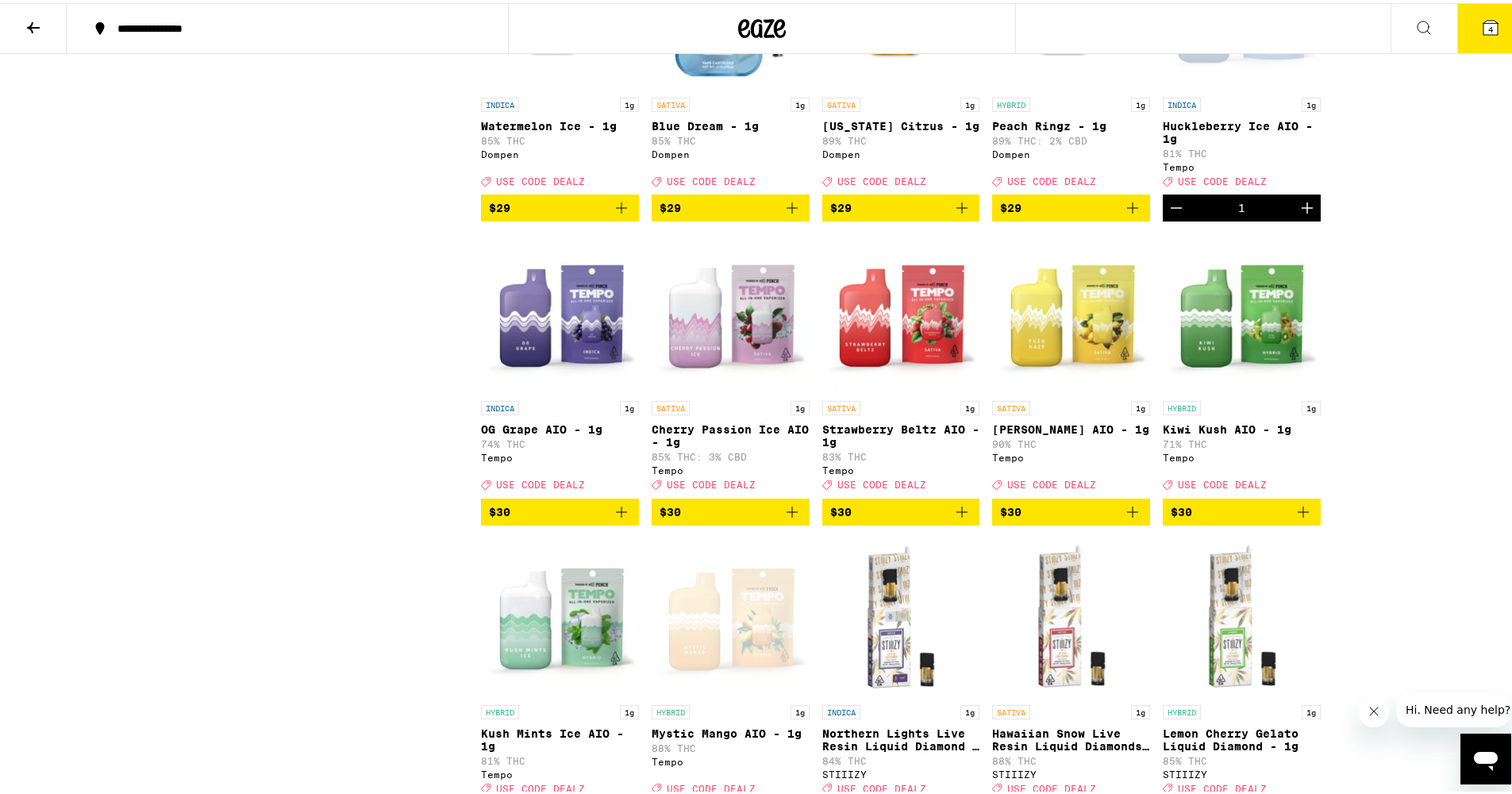
click at [1468, 29] on button "4" at bounding box center [1490, 25] width 67 height 49
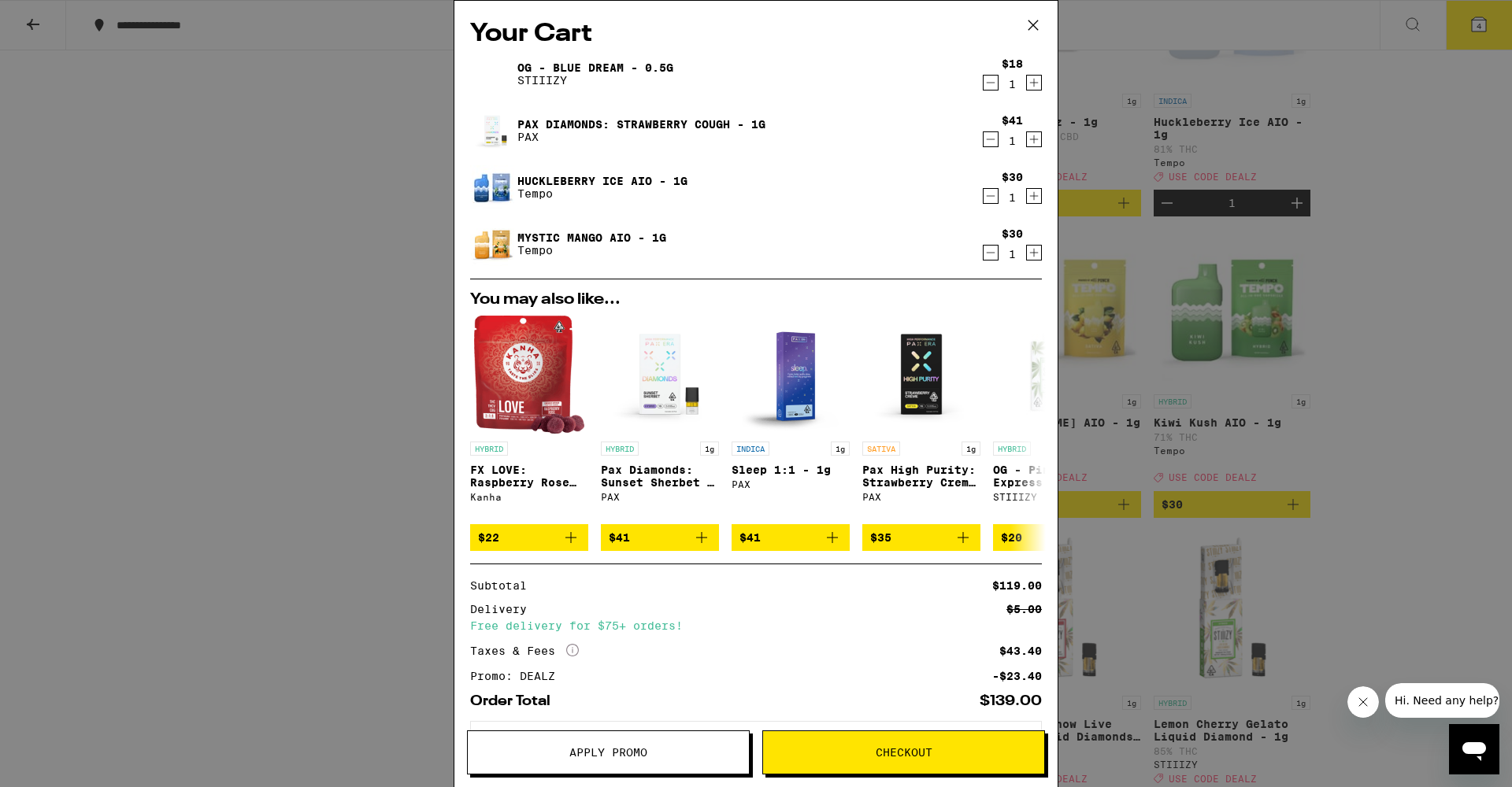
click at [983, 200] on icon "Decrement" at bounding box center [990, 195] width 14 height 19
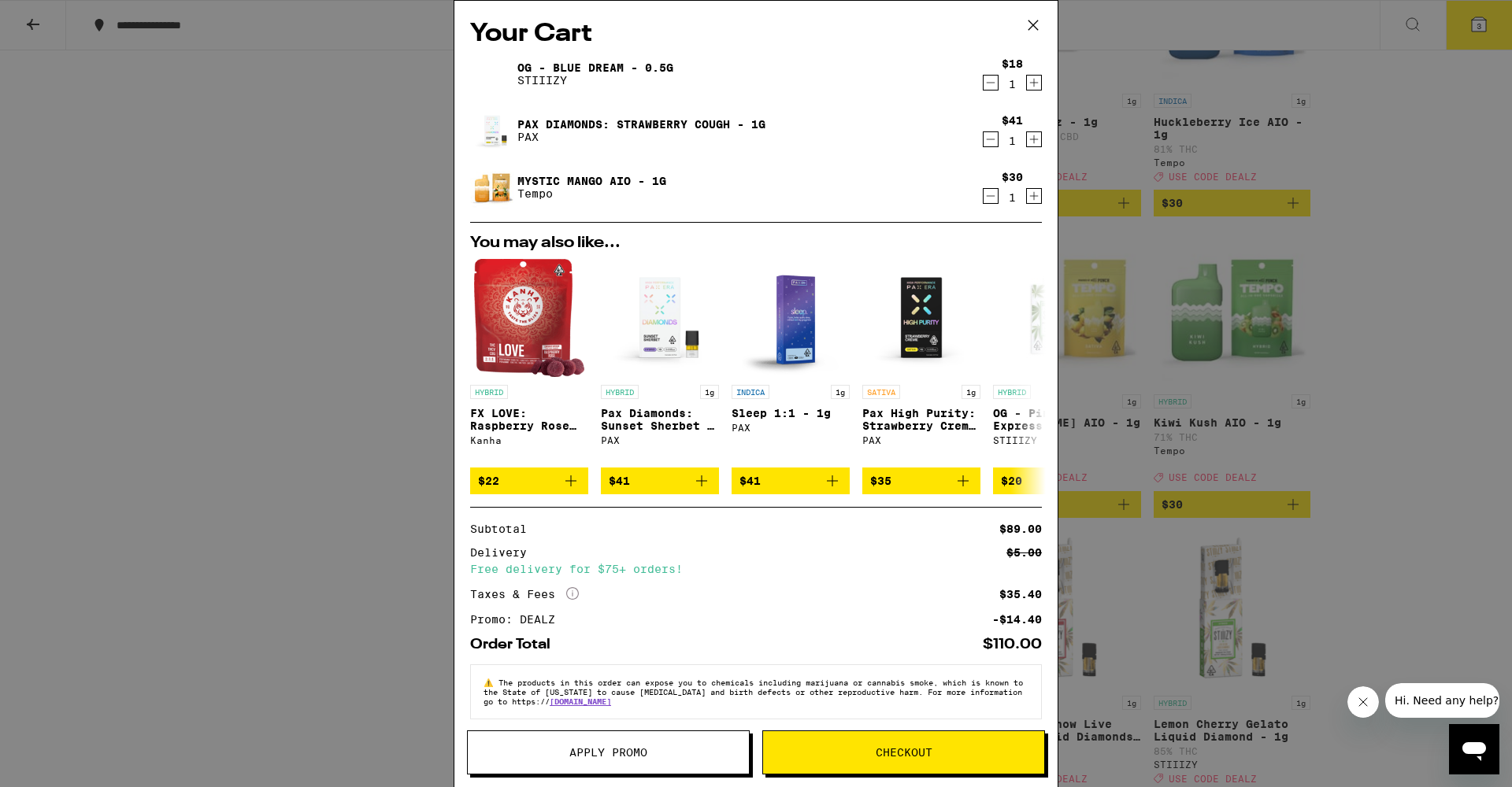
click at [983, 145] on icon "Decrement" at bounding box center [990, 139] width 14 height 19
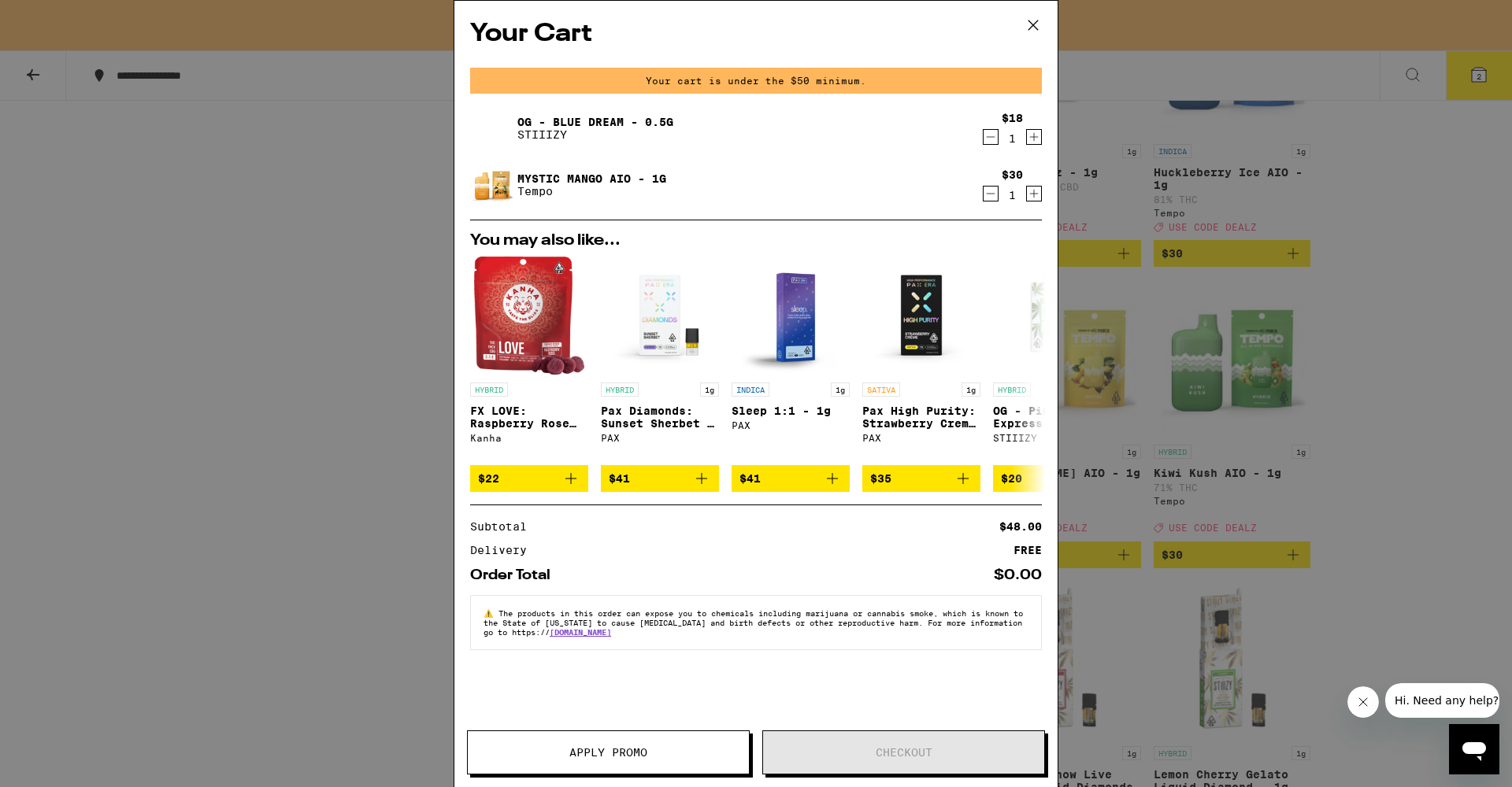
click at [1029, 25] on icon at bounding box center [1033, 25] width 24 height 24
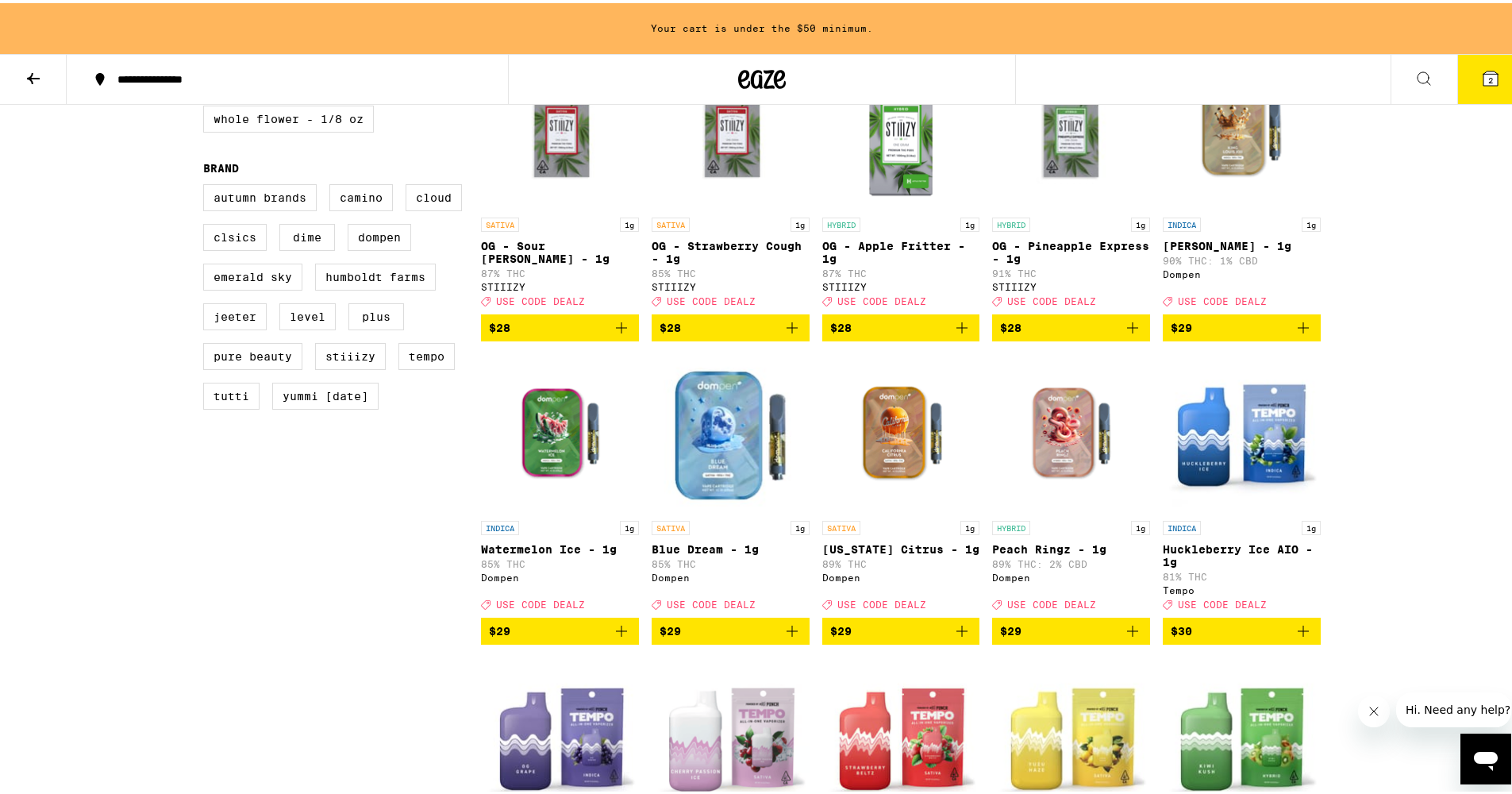
scroll to position [1258, 0]
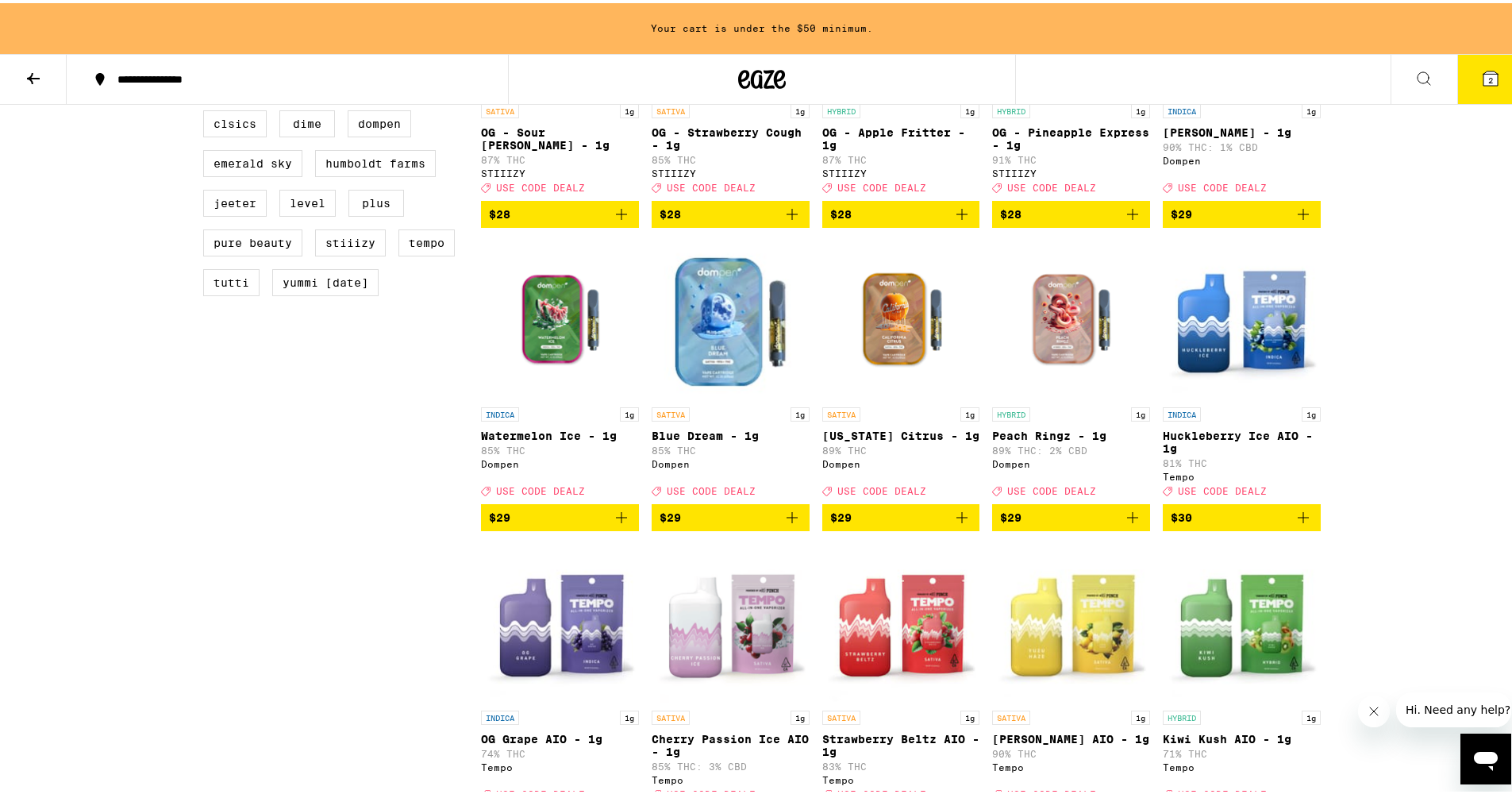
click at [1299, 520] on icon "Add to bag" at bounding box center [1303, 514] width 11 height 11
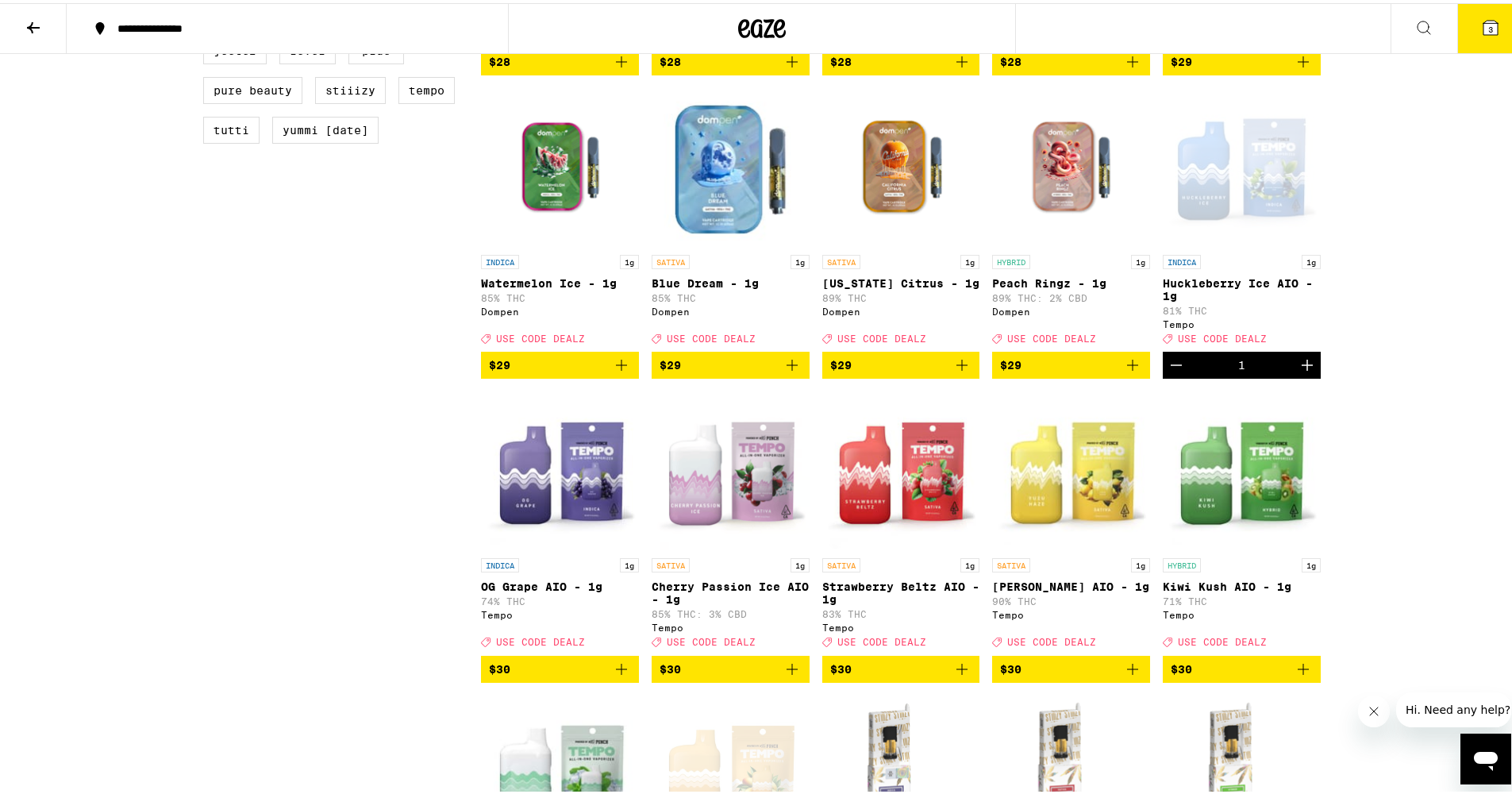
scroll to position [1432, 0]
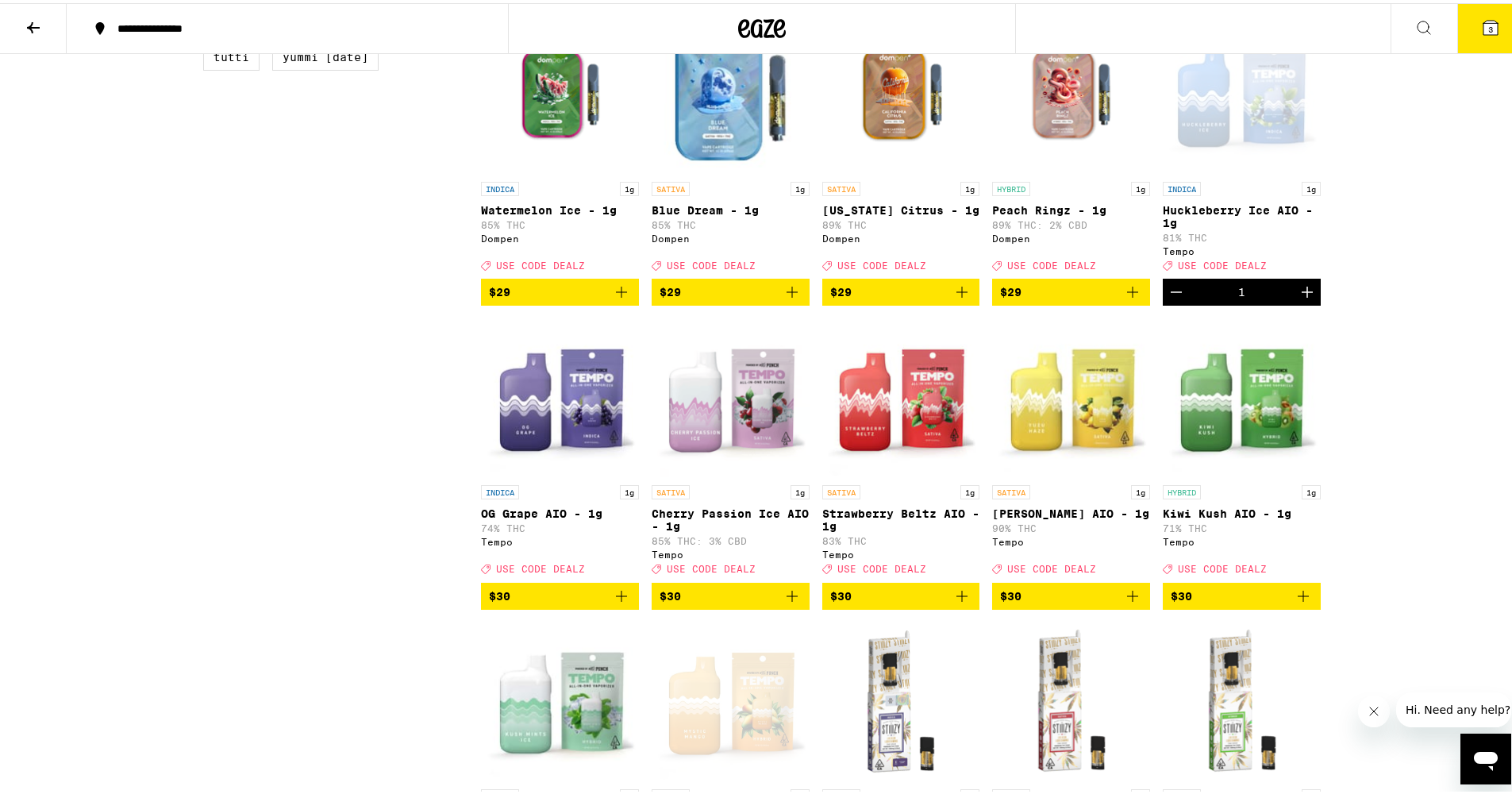
click at [958, 599] on icon "Add to bag" at bounding box center [962, 593] width 11 height 11
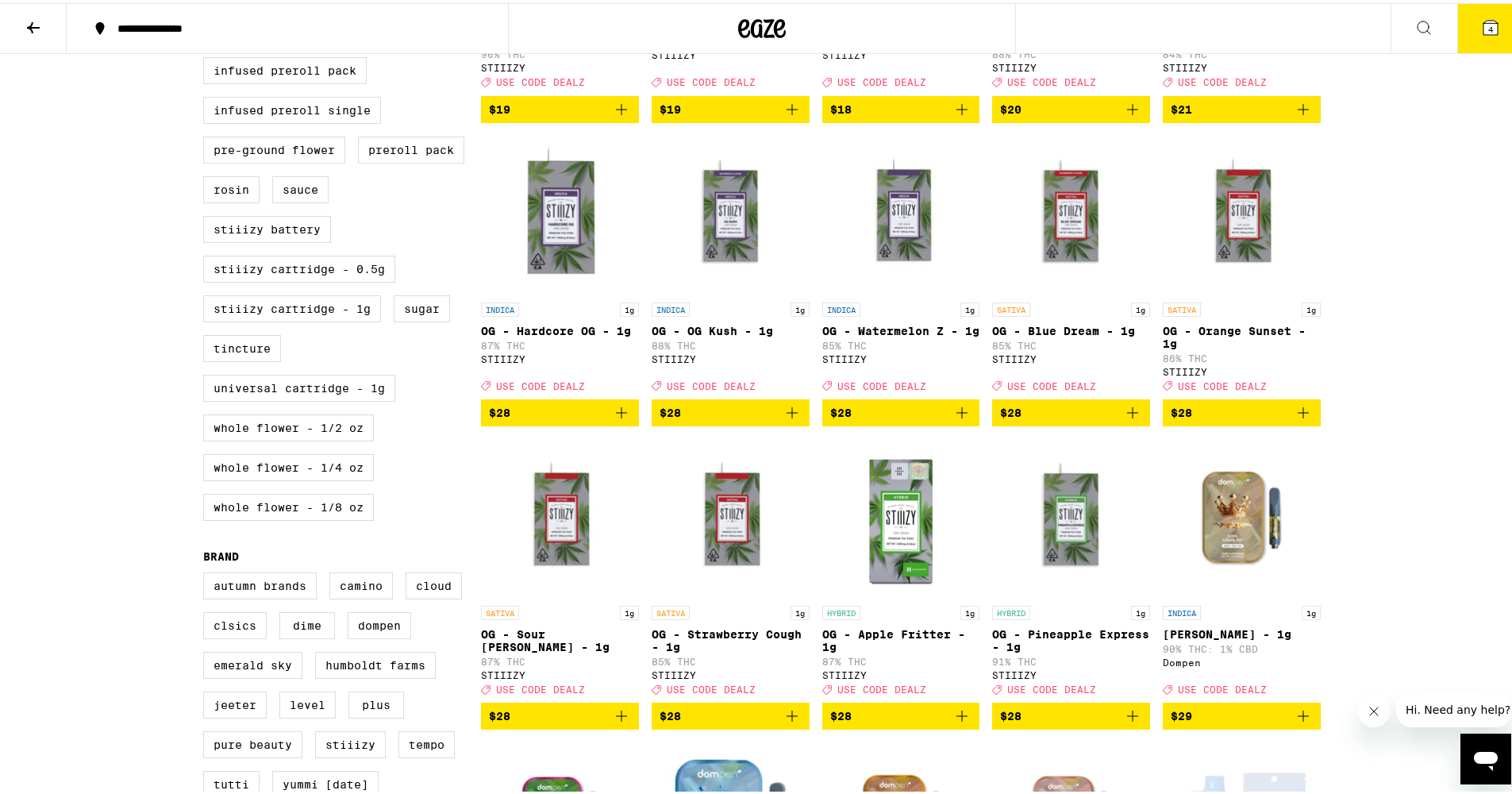
scroll to position [0, 0]
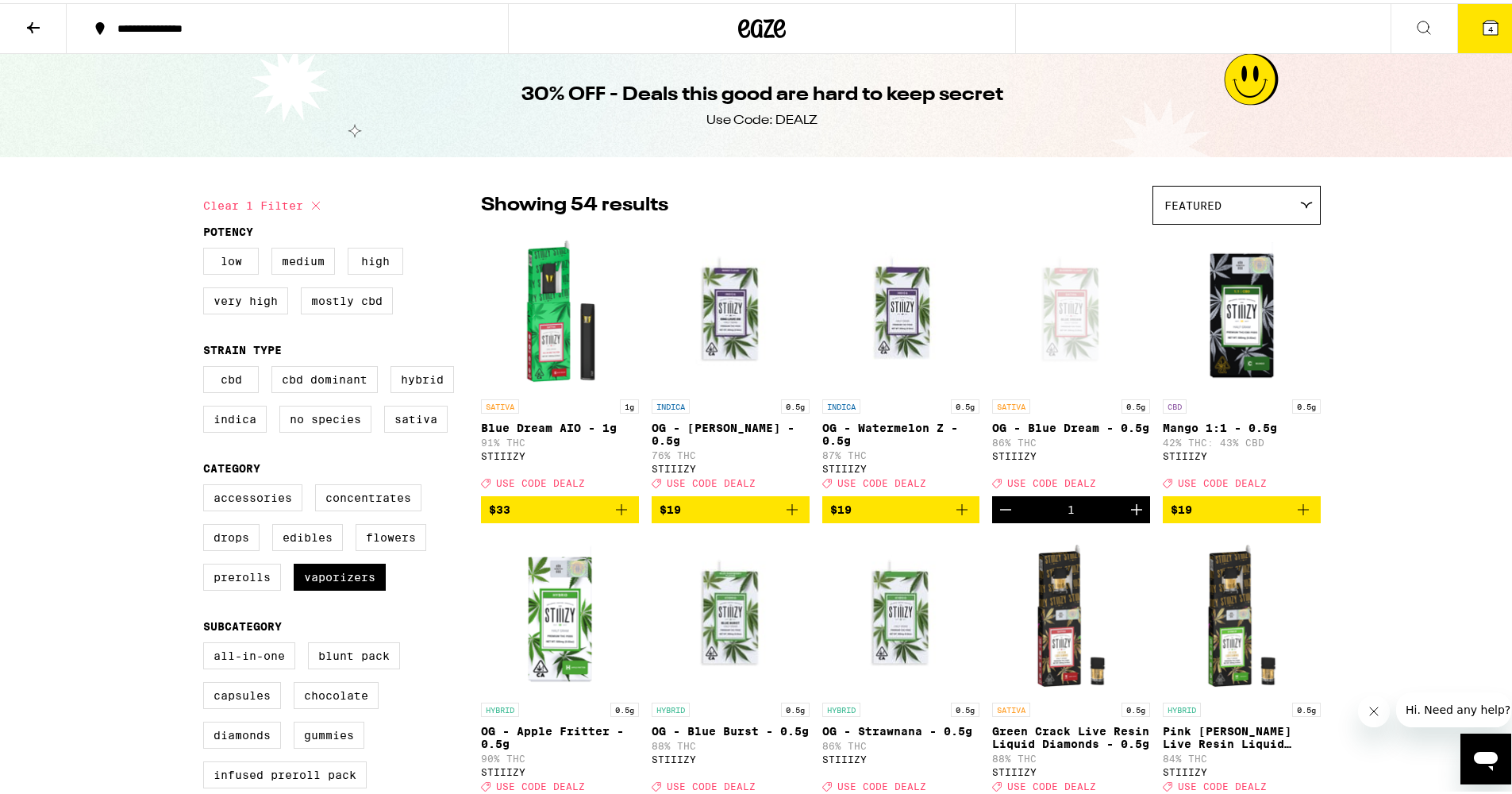
click at [1485, 33] on icon at bounding box center [1490, 24] width 19 height 19
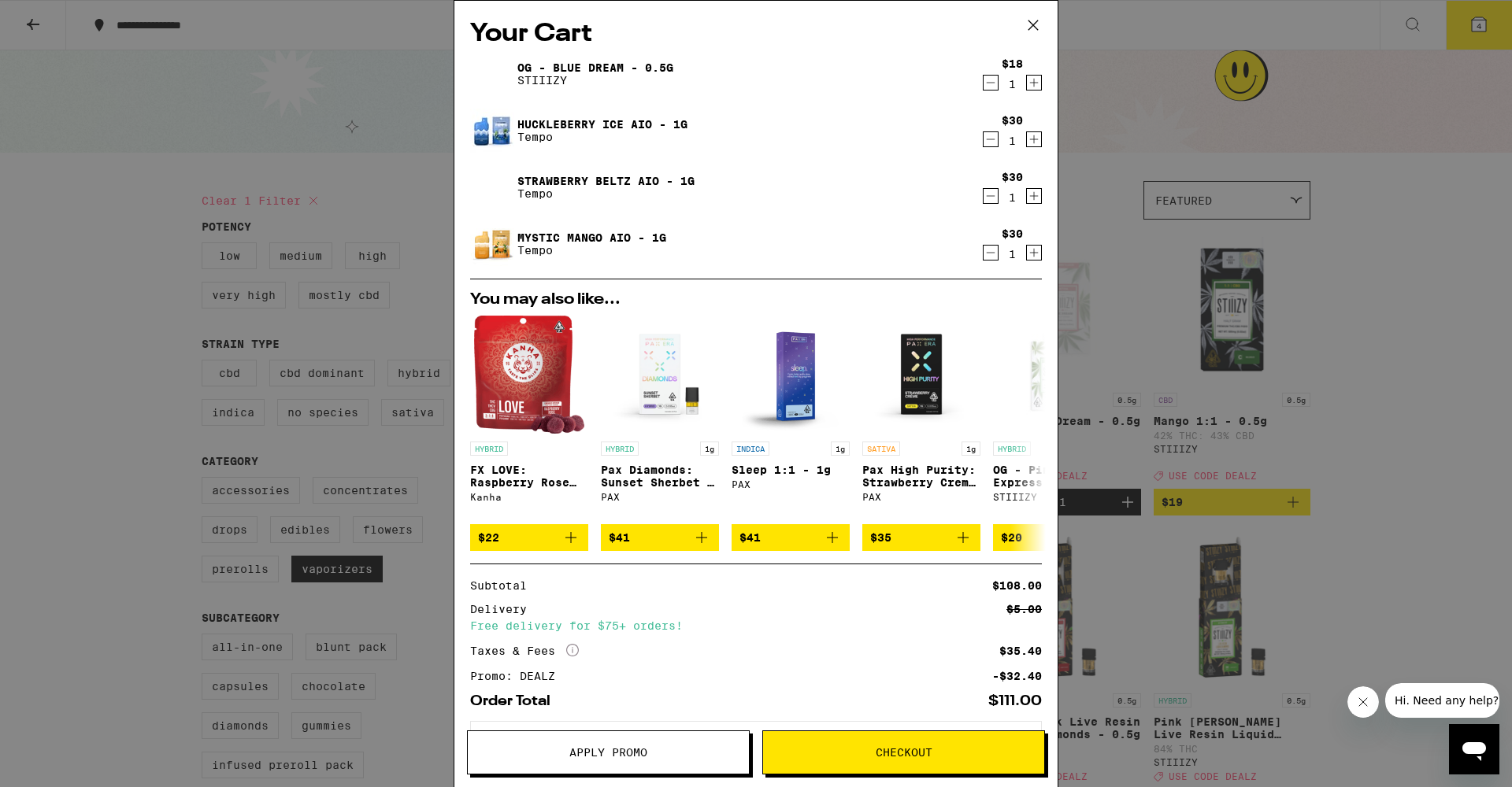
click at [986, 87] on button "Decrement" at bounding box center [990, 82] width 16 height 16
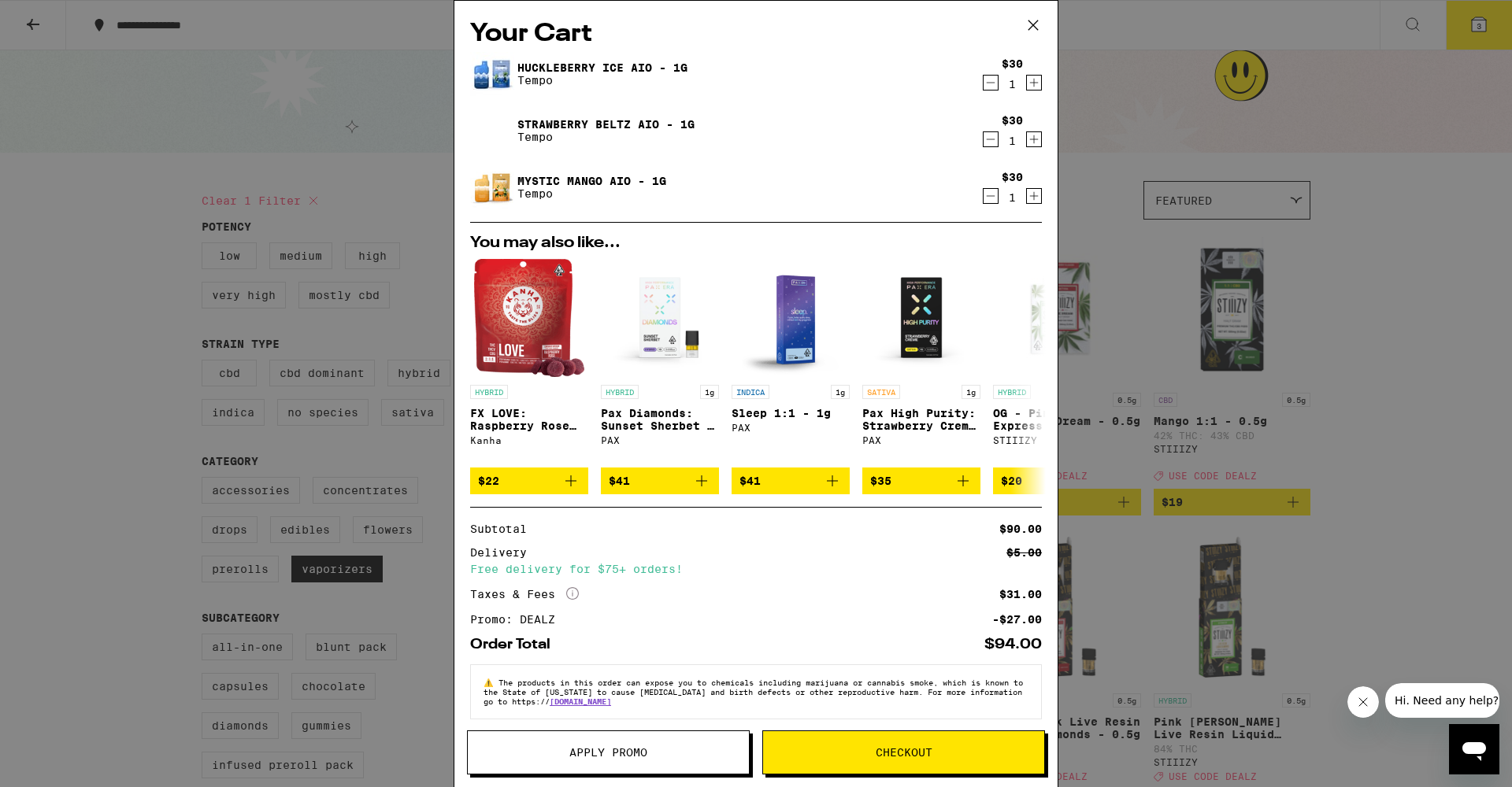
click at [1357, 339] on div "Your Cart Huckleberry Ice AIO - 1g Tempo $30 1 Strawberry [PERSON_NAME] AIO - 1…" at bounding box center [756, 393] width 1512 height 787
